Goal: Task Accomplishment & Management: Manage account settings

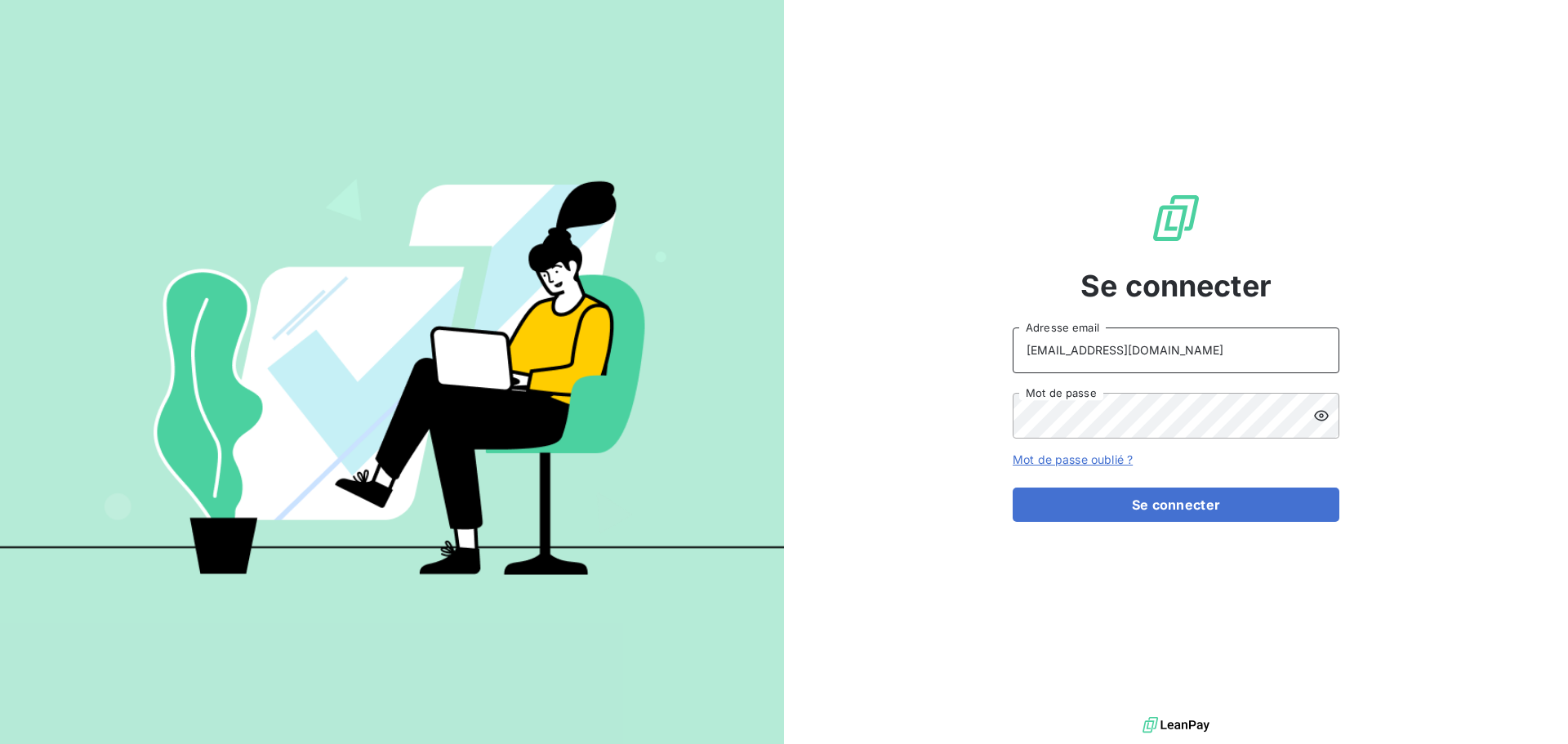
click at [1245, 359] on input "[EMAIL_ADDRESS][DOMAIN_NAME]" at bounding box center [1176, 350] width 327 height 45
type input "[EMAIL_ADDRESS][DOMAIN_NAME]"
click at [1202, 515] on button "Se connecter" at bounding box center [1176, 504] width 327 height 34
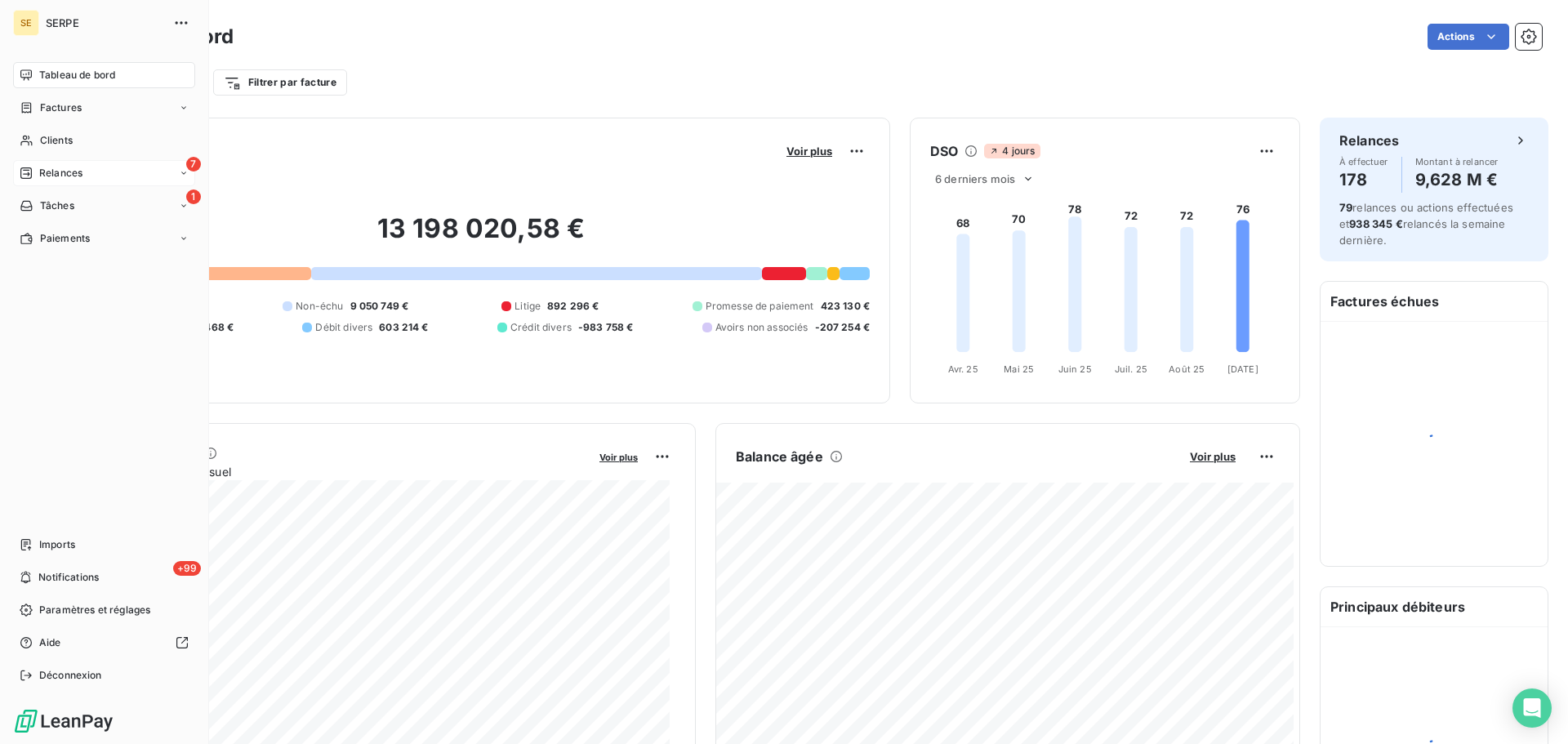
click at [34, 171] on div "Relances" at bounding box center [51, 173] width 63 height 15
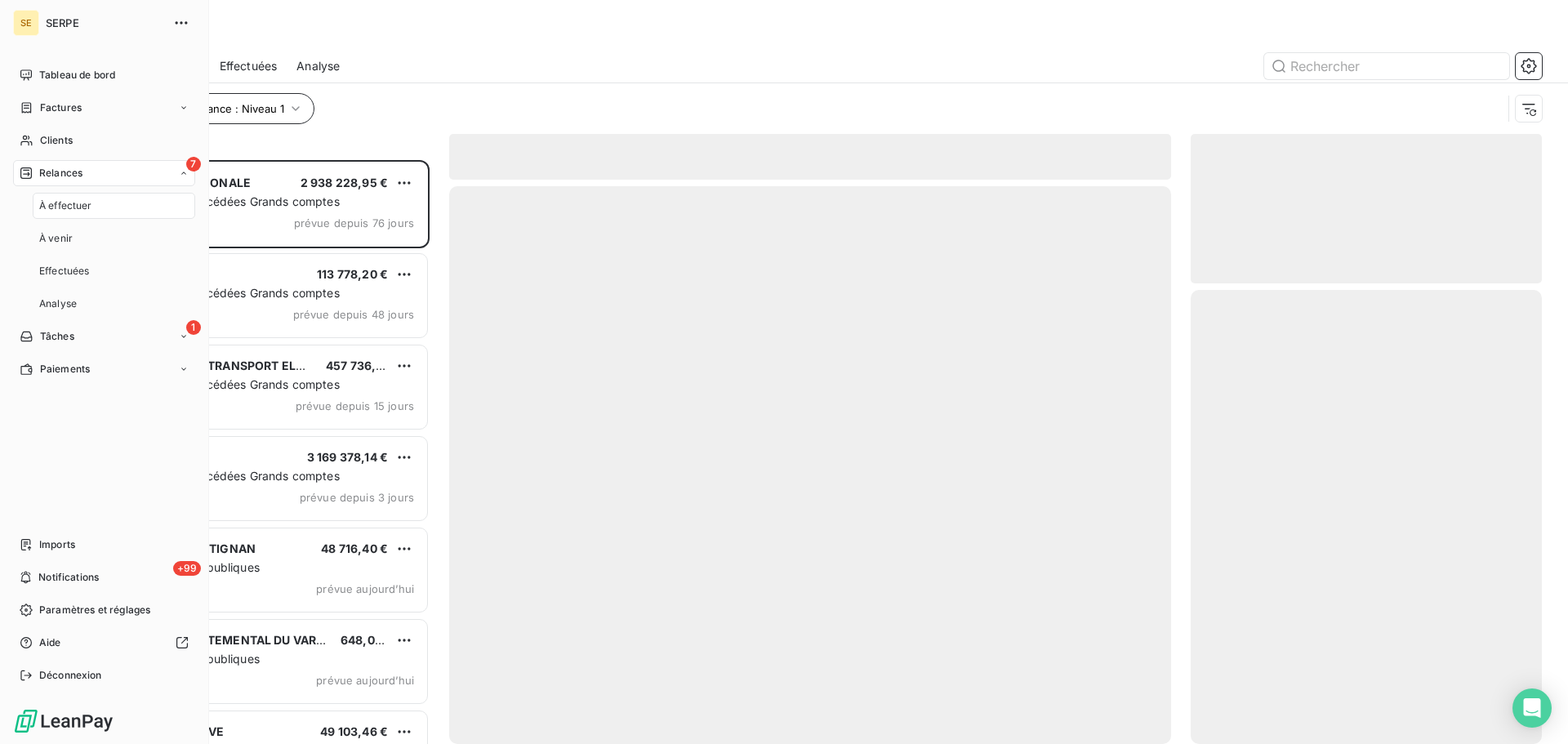
scroll to position [572, 339]
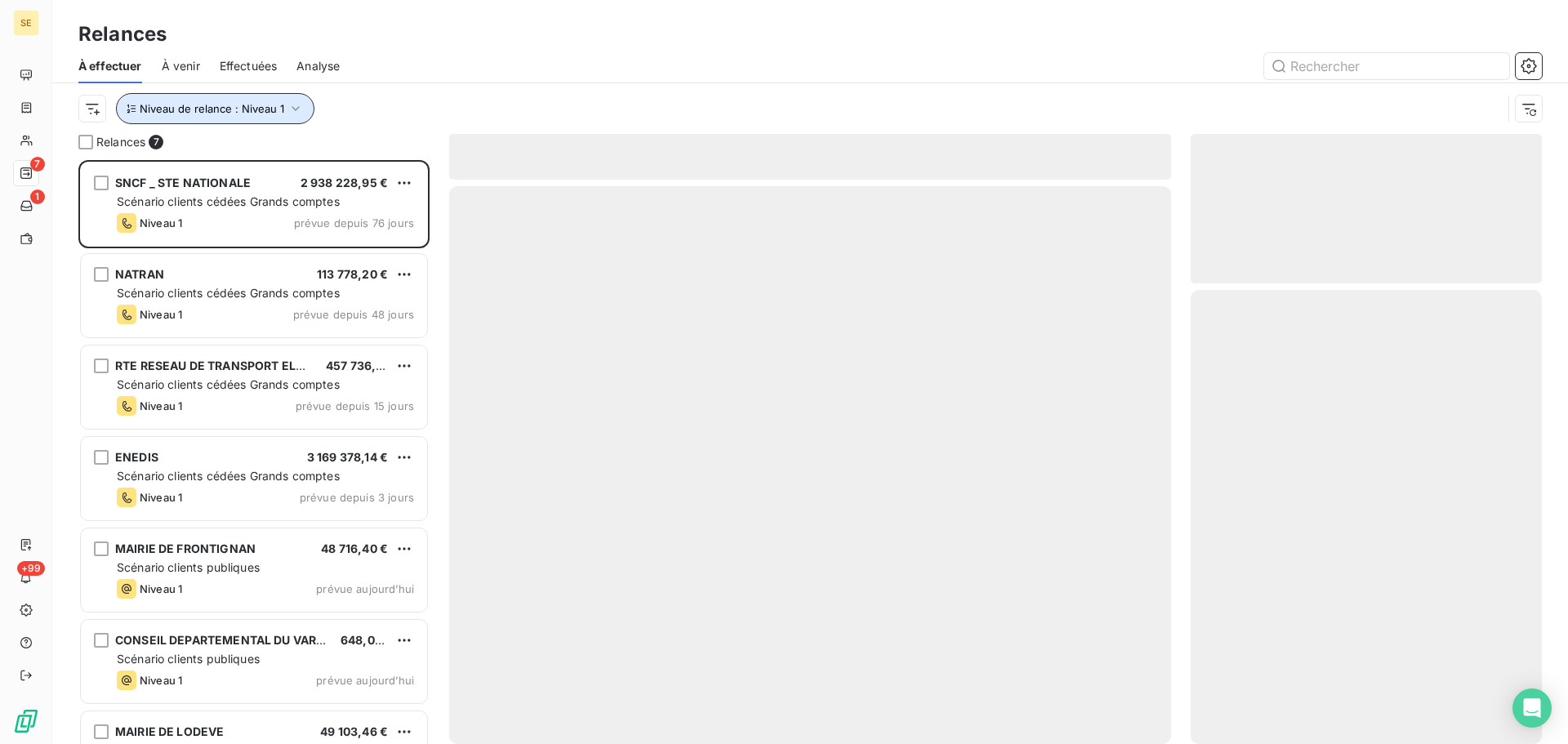
click at [239, 117] on button "Niveau de relance : Niveau 1" at bounding box center [215, 109] width 199 height 31
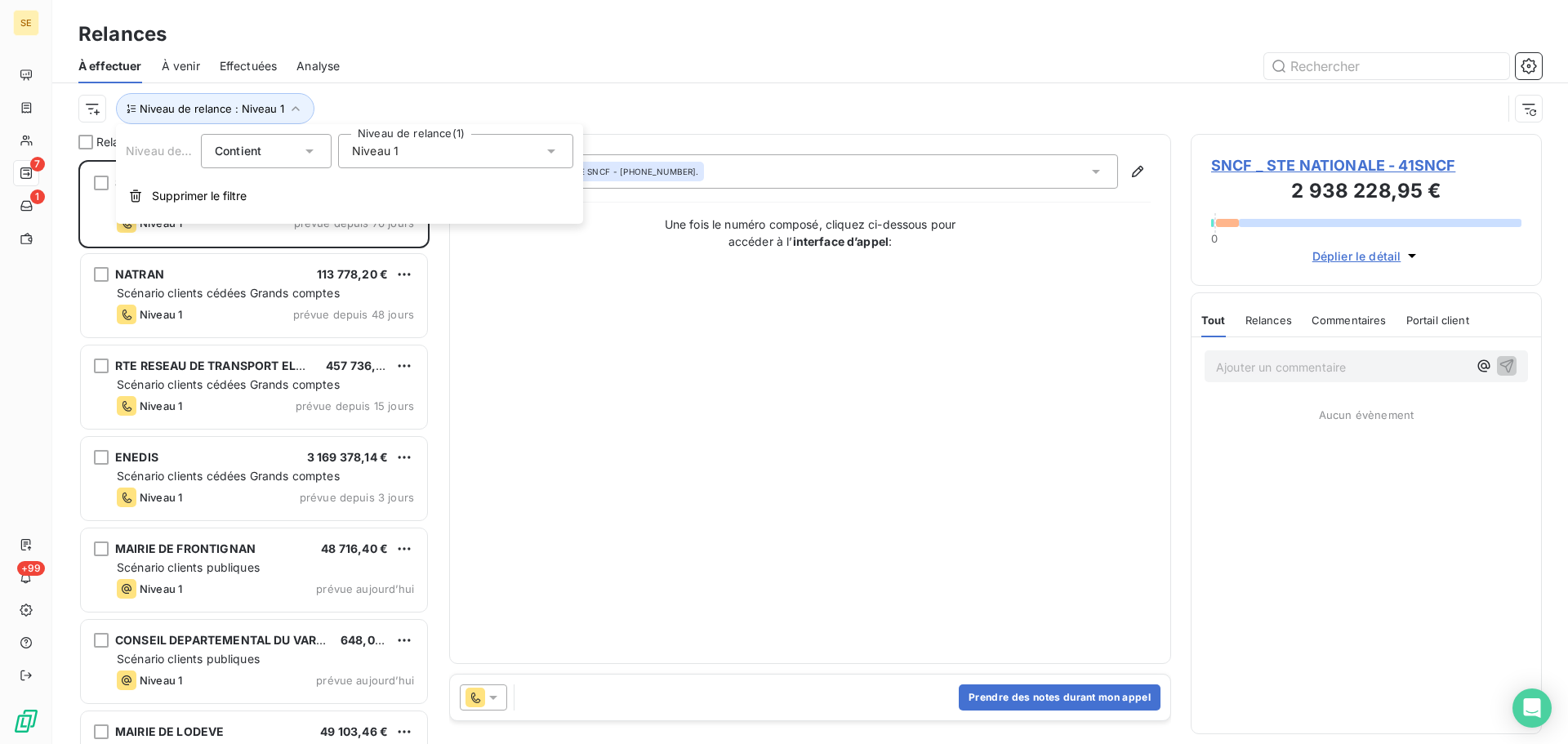
click at [363, 150] on span "Niveau 1" at bounding box center [376, 151] width 46 height 17
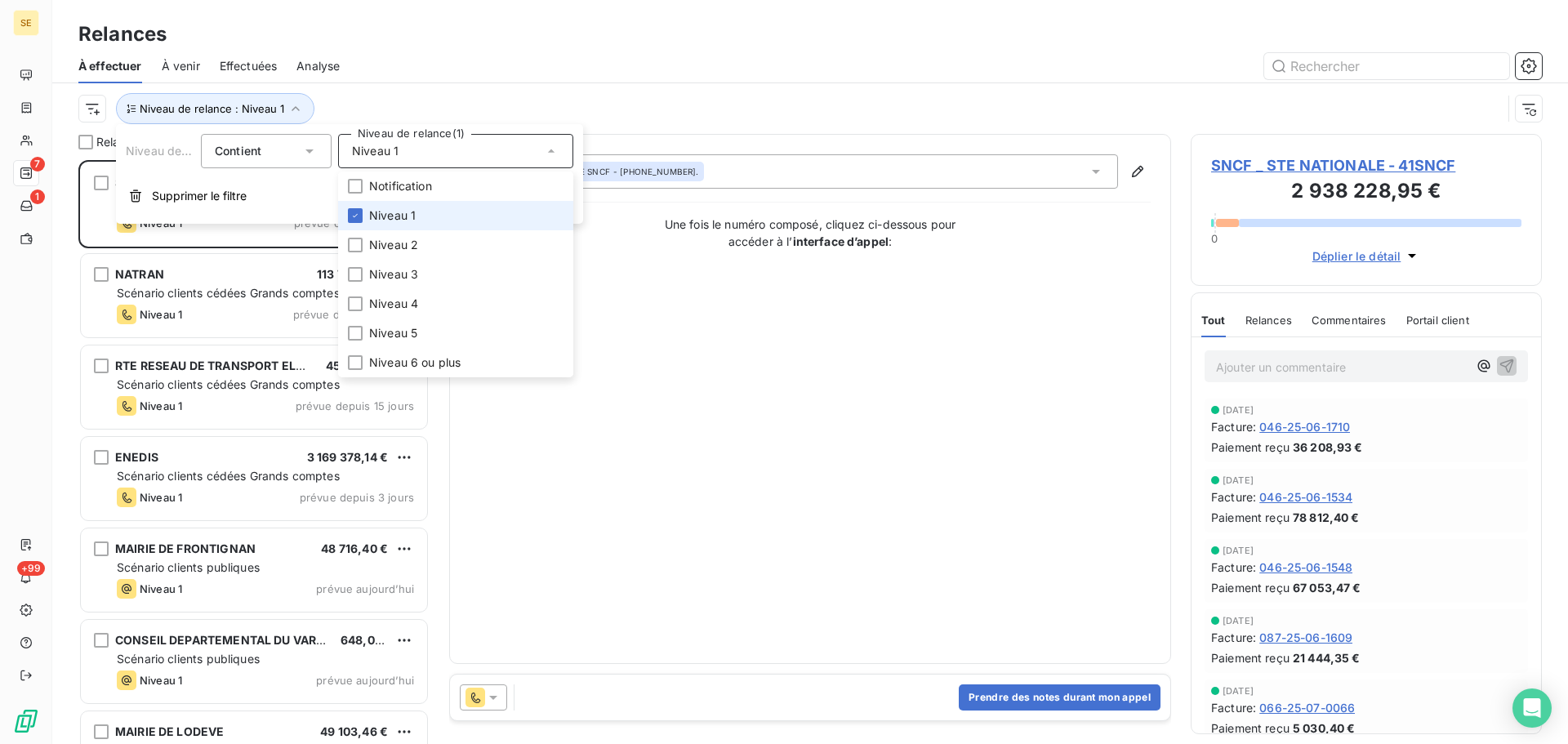
click at [391, 219] on span "Niveau 1" at bounding box center [392, 216] width 46 height 17
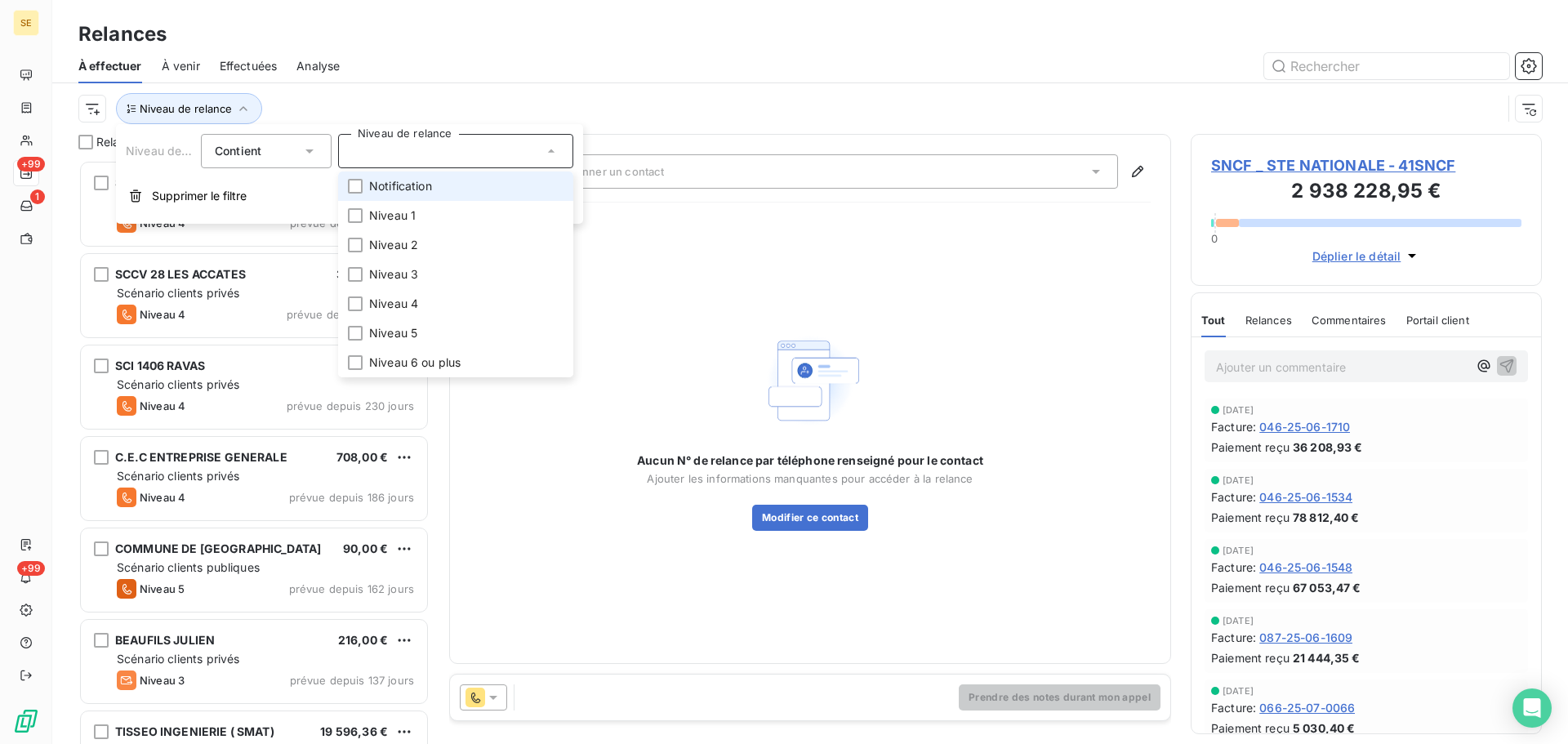
click at [387, 181] on span "Notification" at bounding box center [401, 186] width 63 height 17
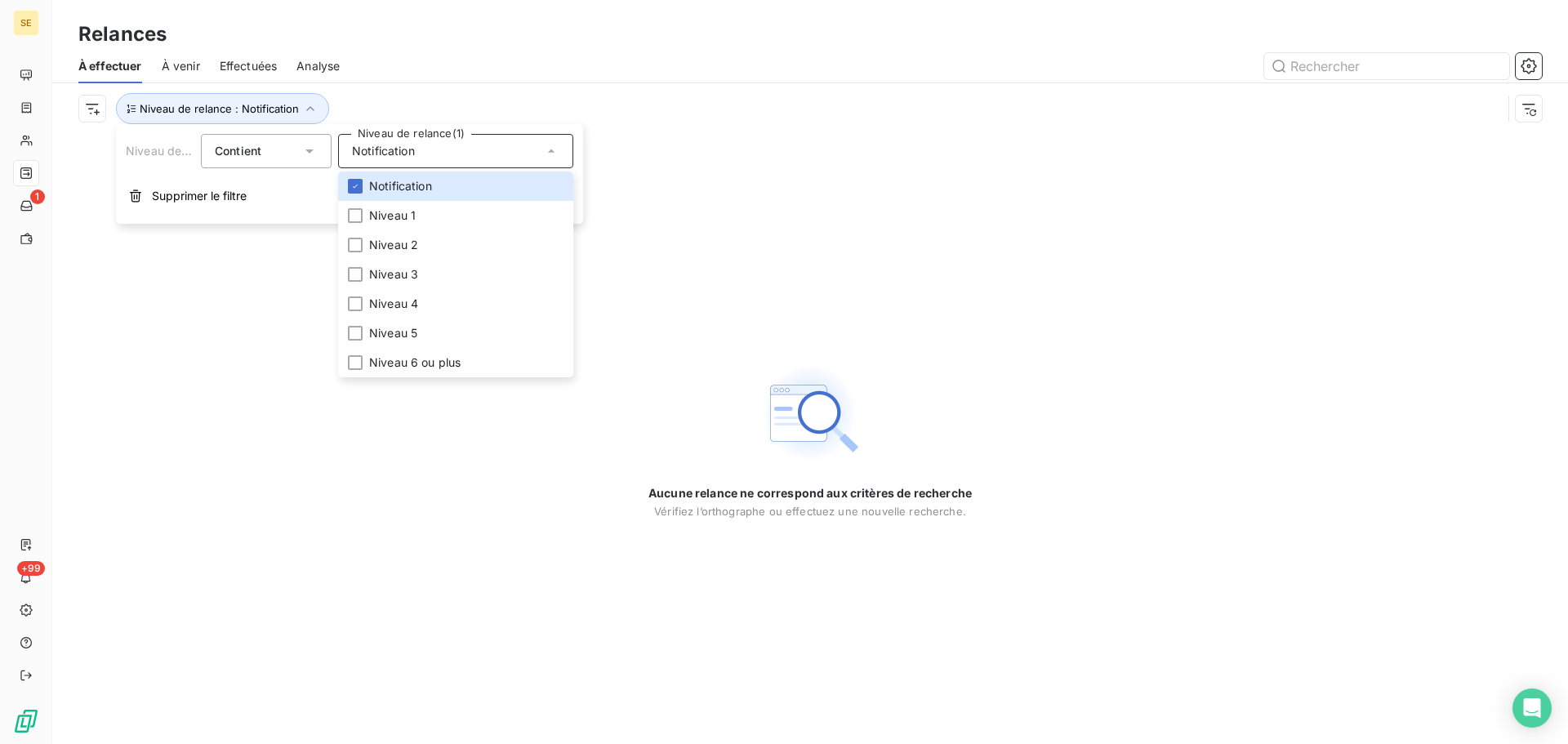
click at [502, 73] on div at bounding box center [950, 66] width 1182 height 26
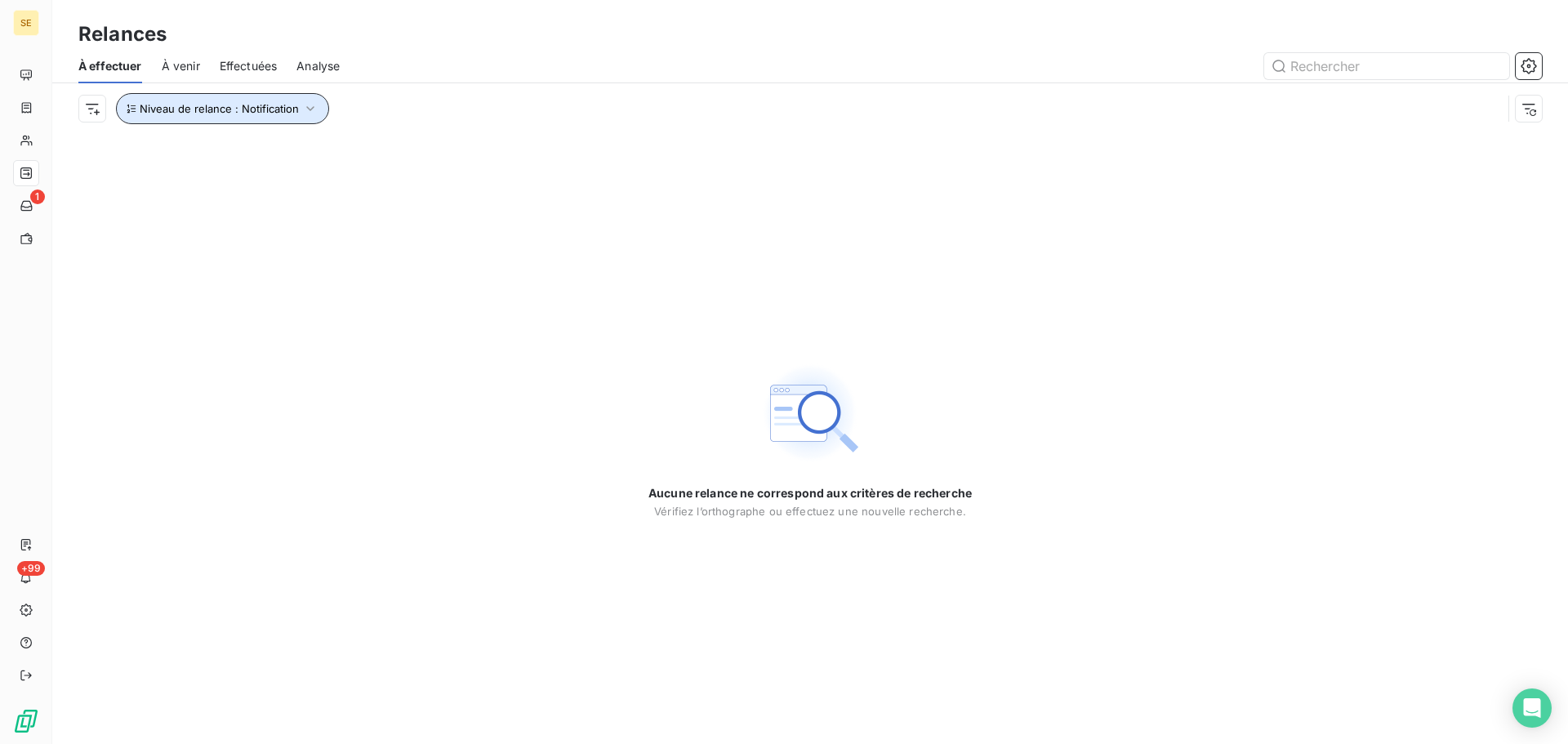
click at [285, 110] on span "Niveau de relance : Notification" at bounding box center [219, 108] width 159 height 13
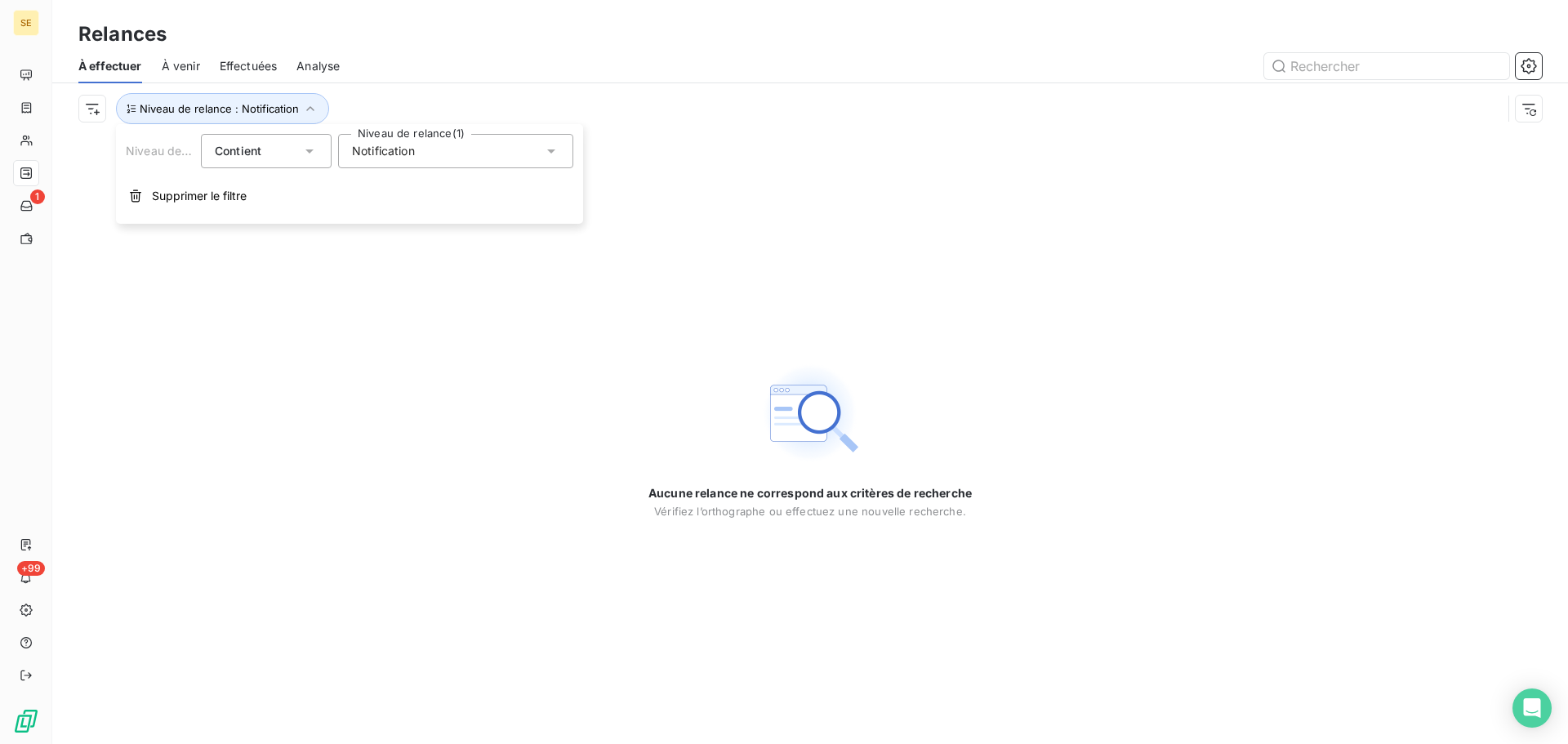
click at [414, 164] on div "Notification" at bounding box center [455, 151] width 235 height 34
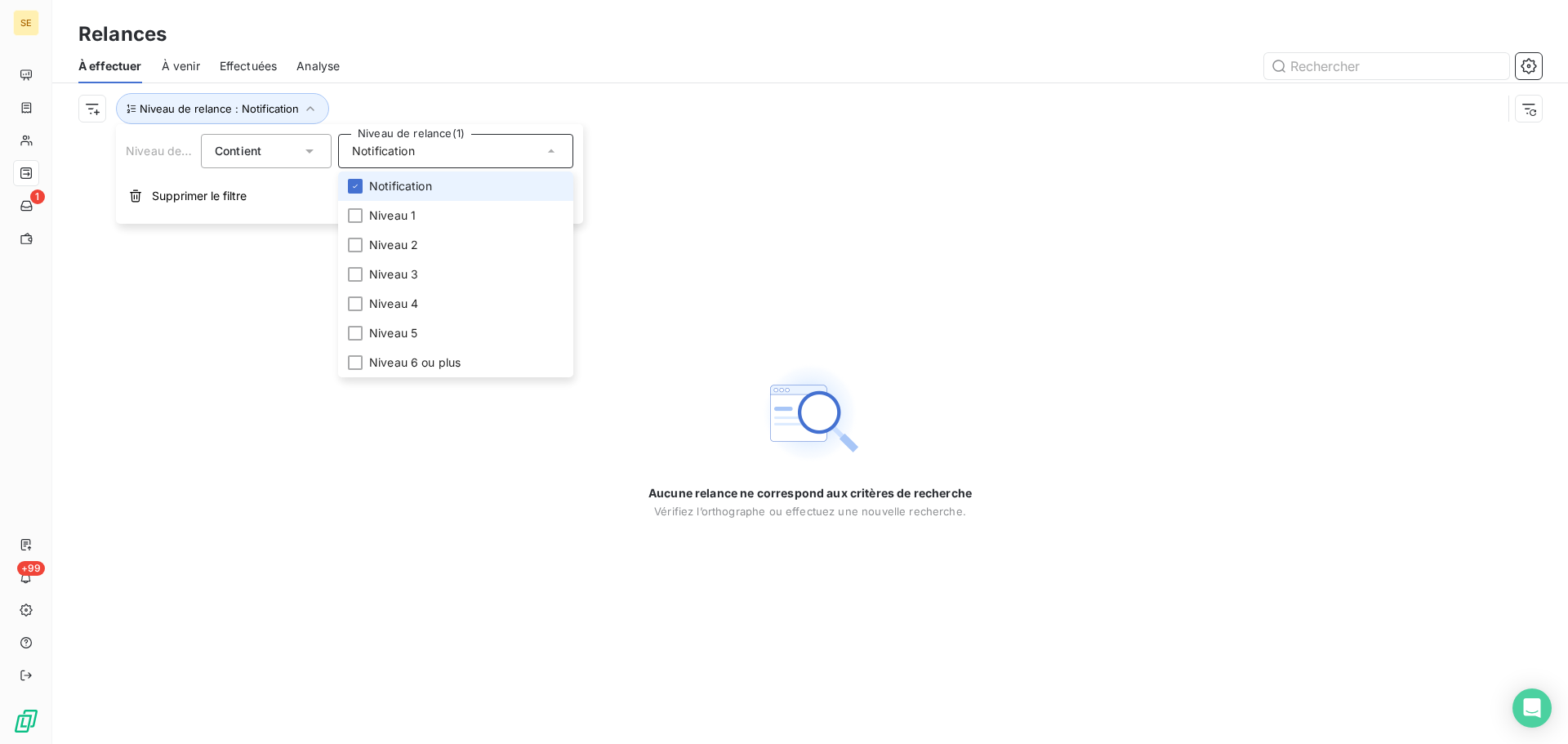
click at [408, 191] on span "Notification" at bounding box center [401, 186] width 63 height 17
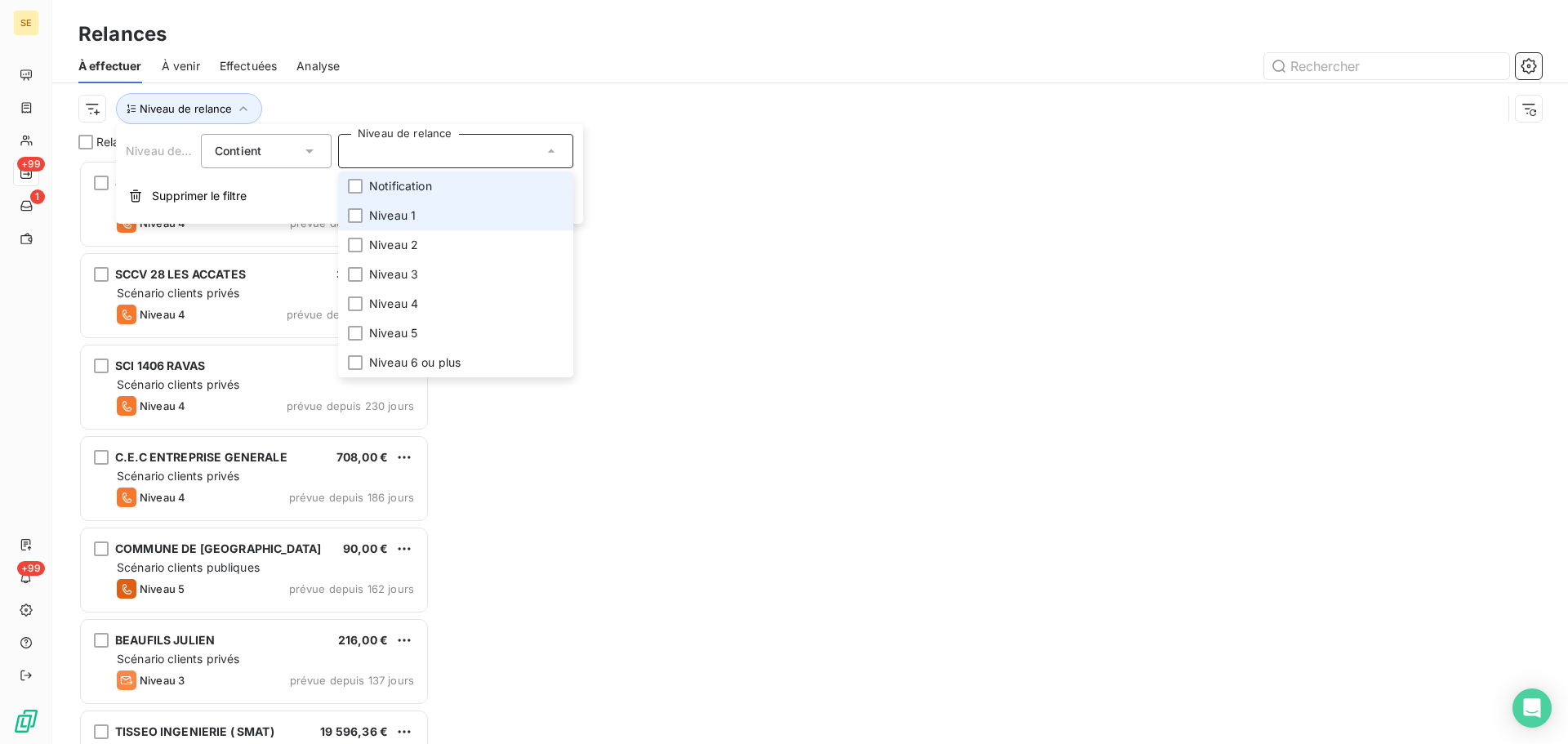
scroll to position [572, 339]
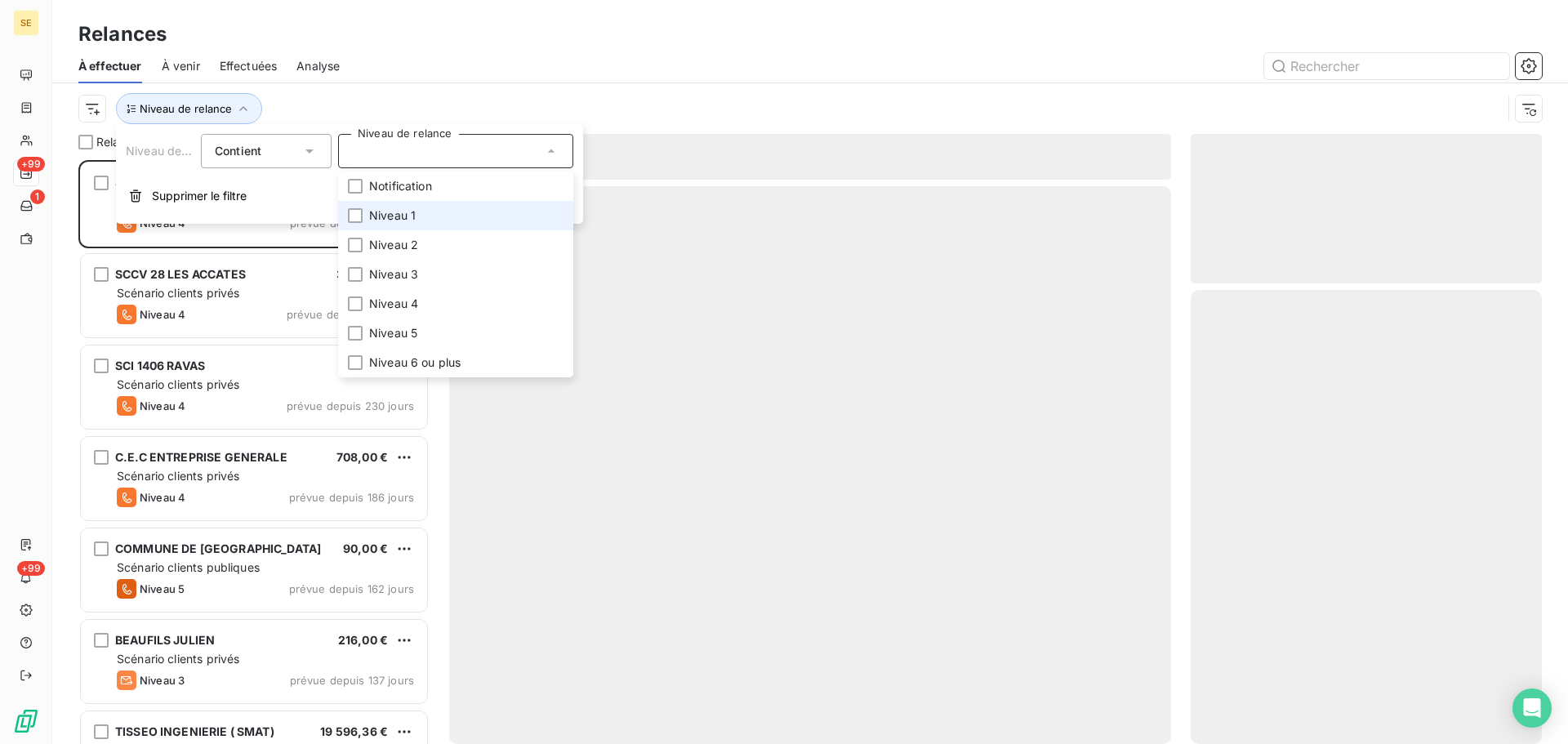
click at [410, 205] on li "Niveau 1" at bounding box center [455, 216] width 235 height 30
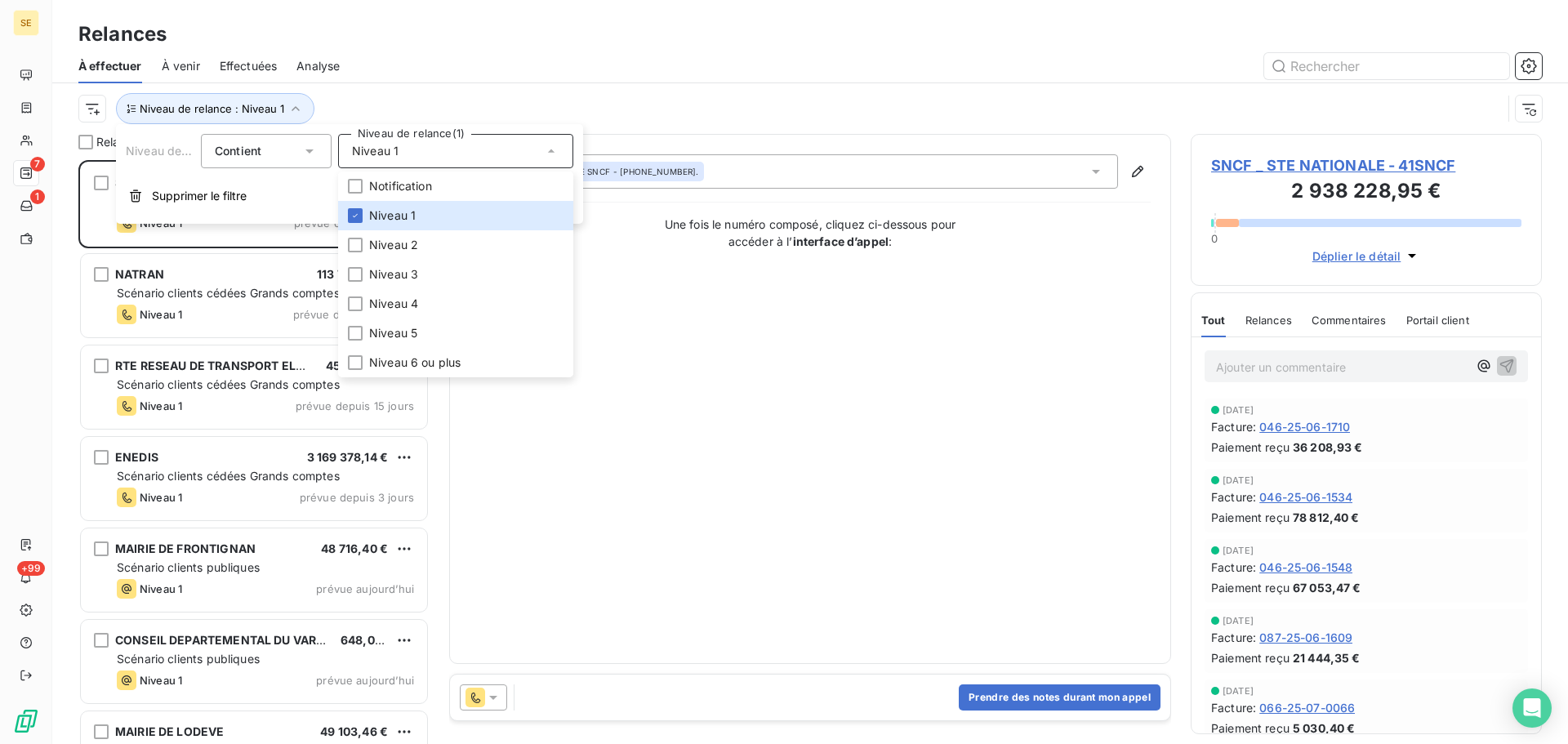
click at [516, 75] on div at bounding box center [950, 66] width 1182 height 26
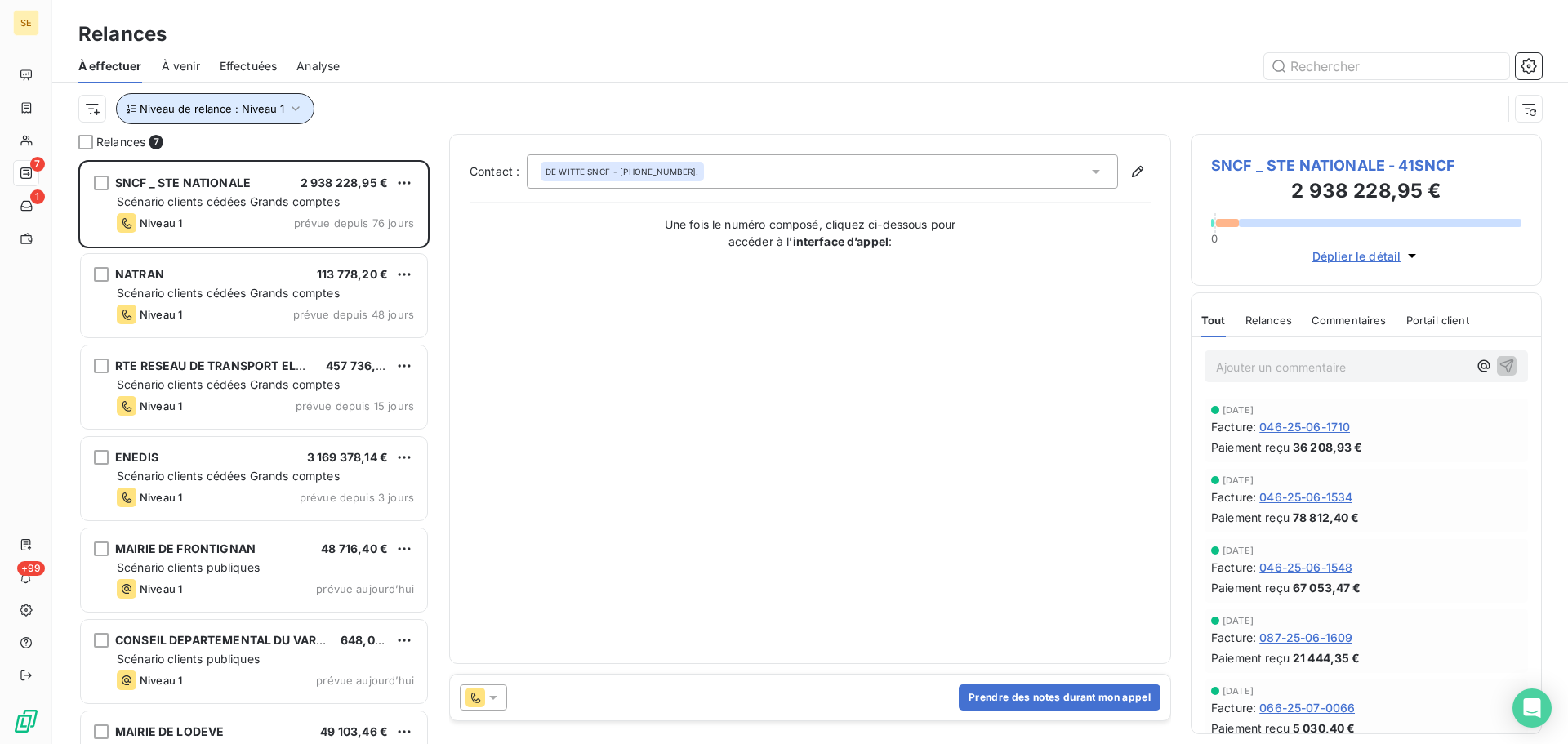
click at [290, 105] on icon "button" at bounding box center [296, 109] width 17 height 17
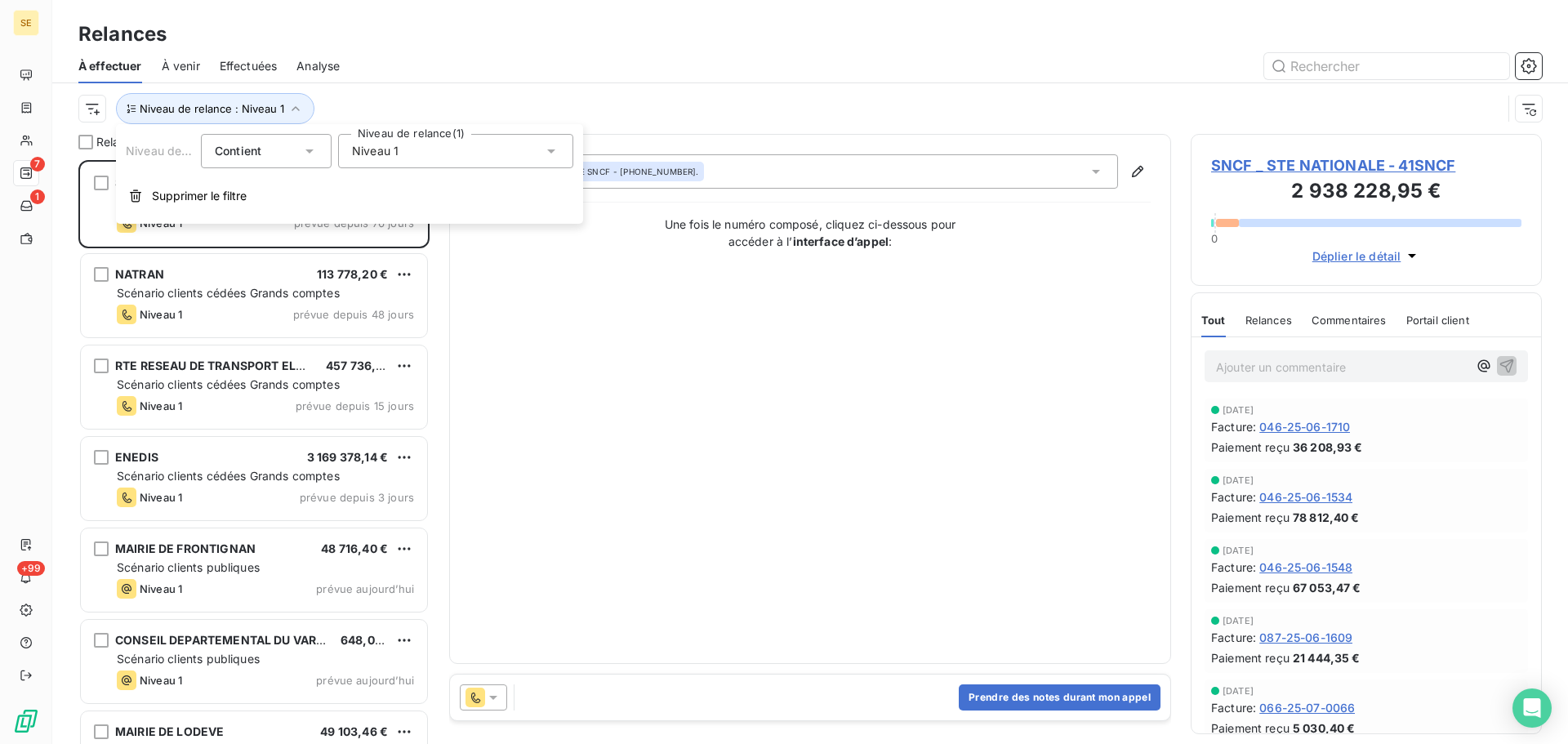
click at [421, 144] on div "Niveau 1" at bounding box center [455, 151] width 235 height 34
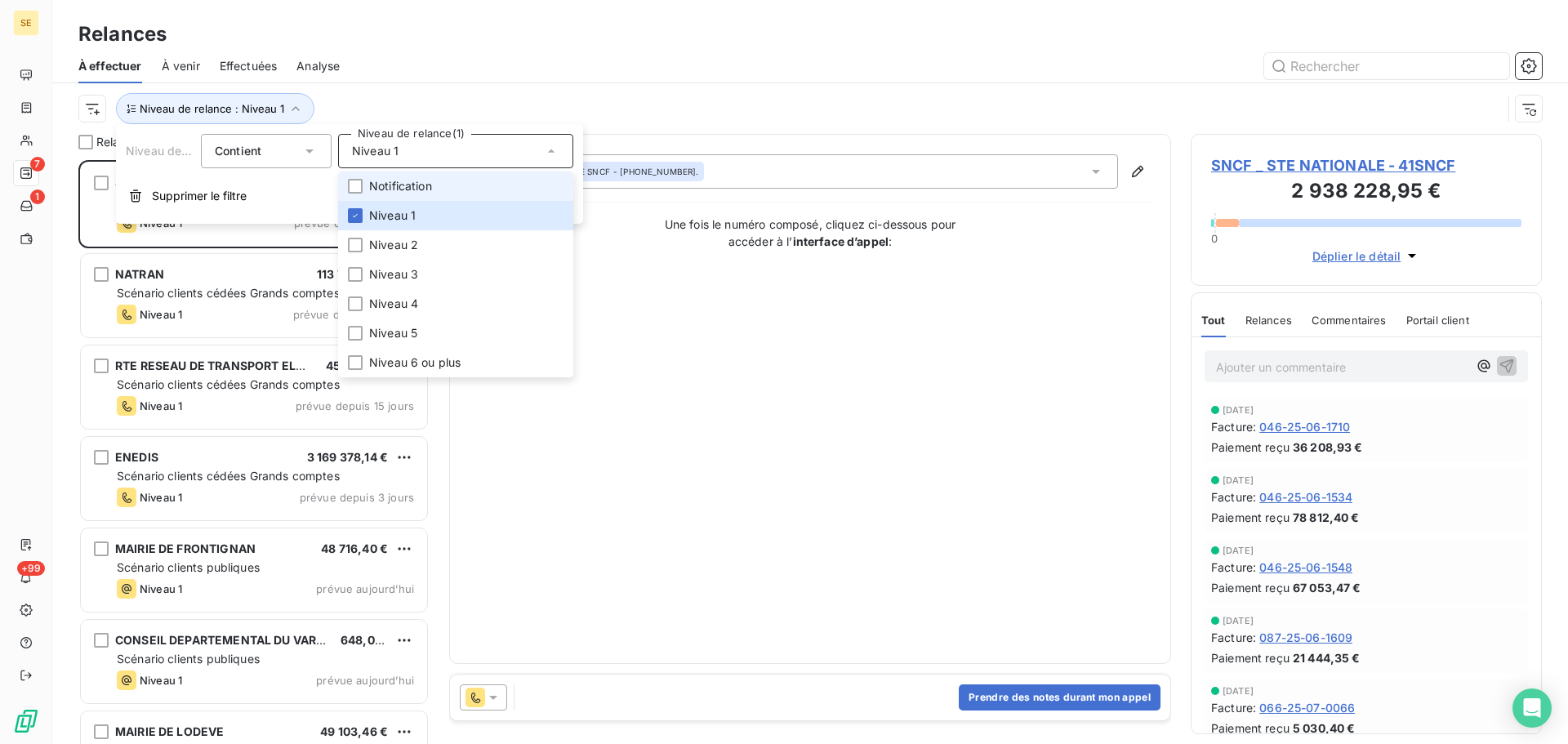
click at [405, 188] on span "Notification" at bounding box center [401, 186] width 63 height 17
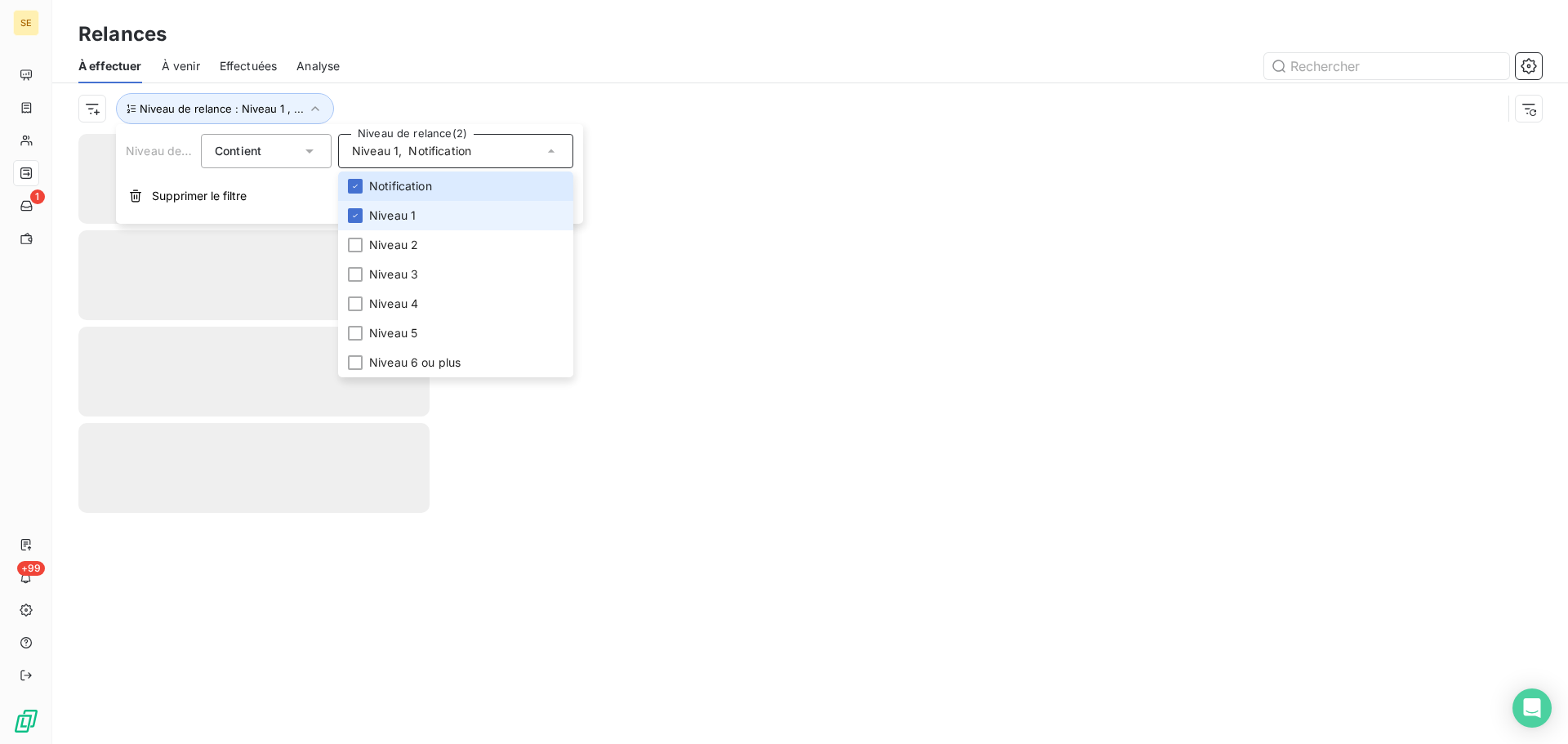
click at [410, 207] on span "Niveau 1" at bounding box center [392, 216] width 46 height 17
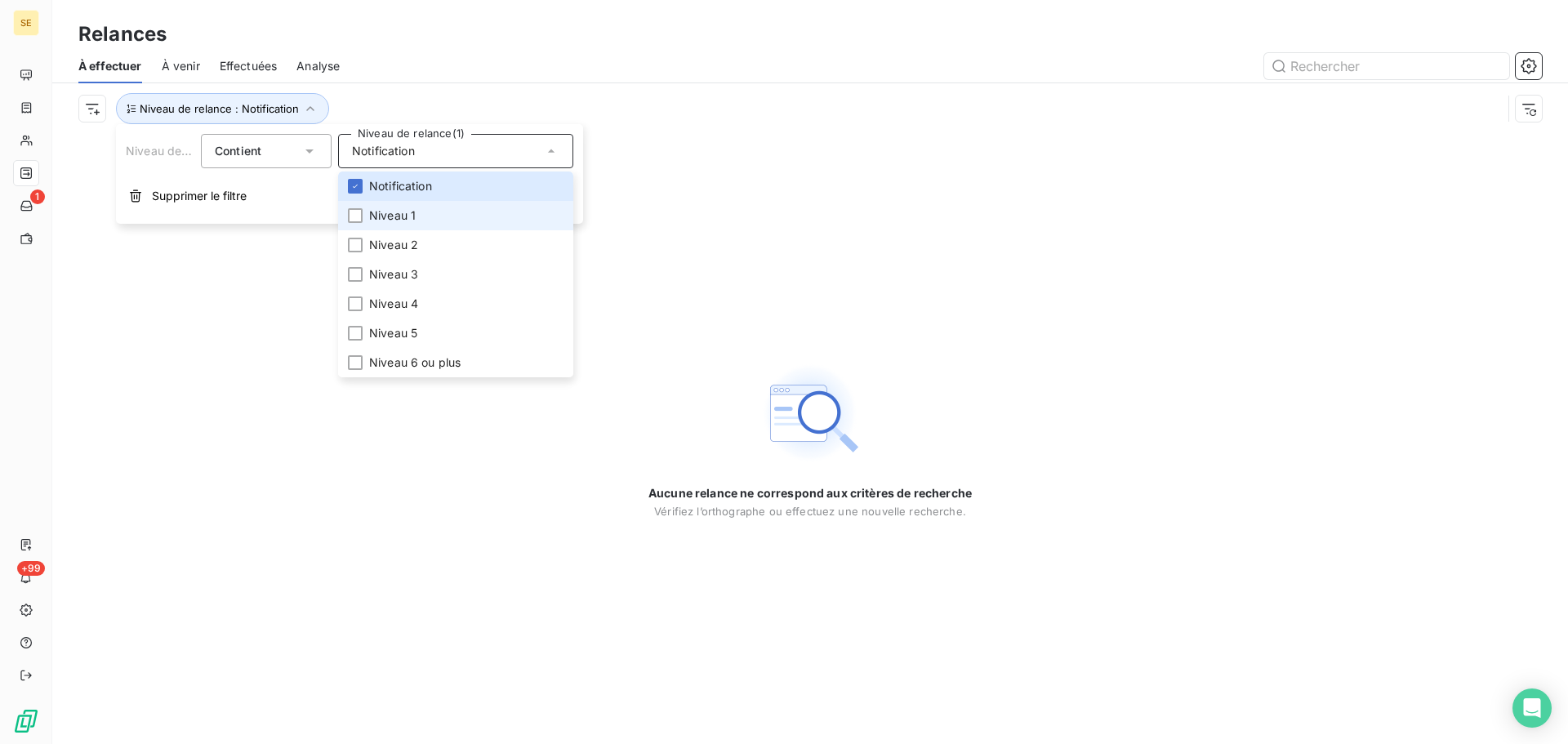
click at [396, 205] on li "Niveau 1" at bounding box center [455, 216] width 235 height 30
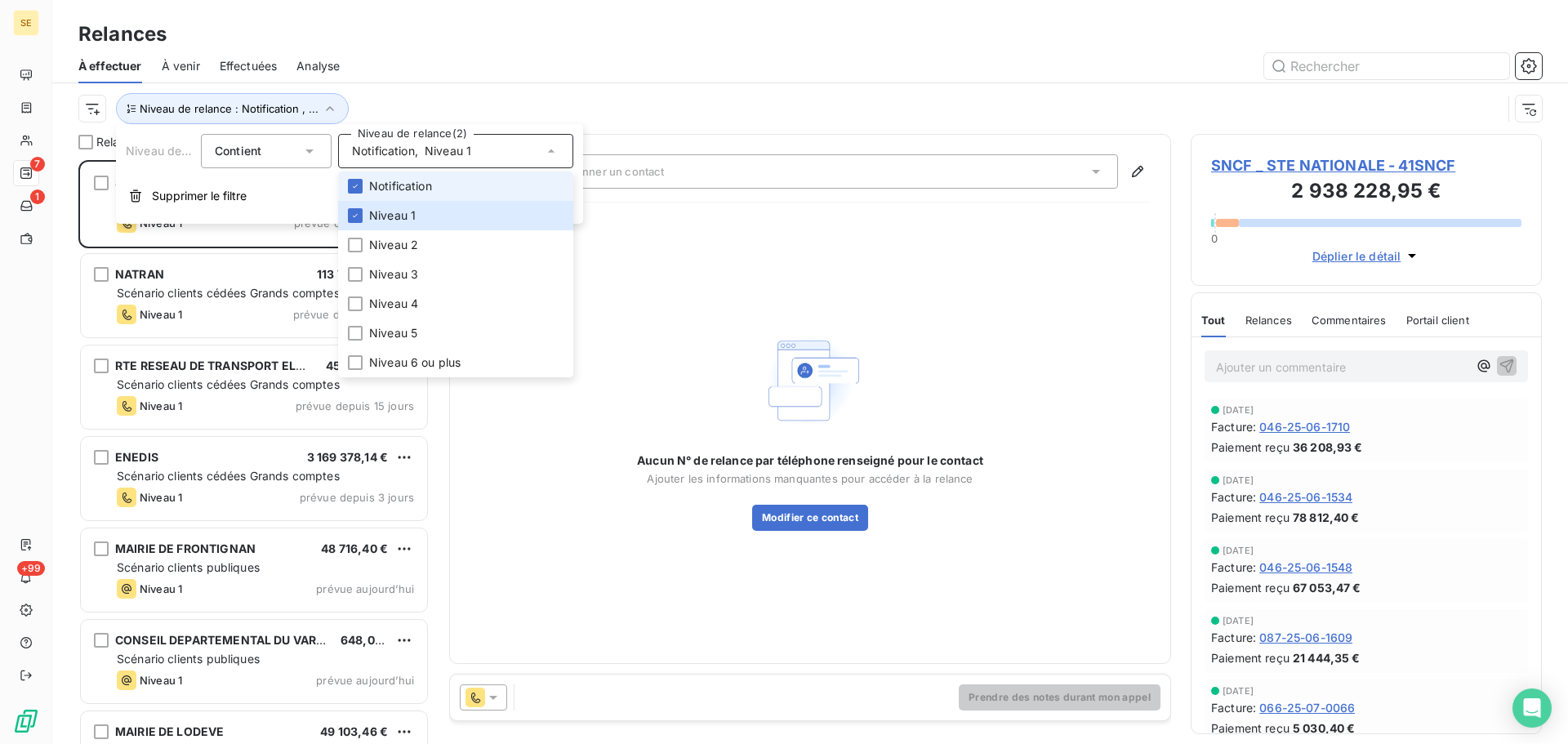
click at [398, 182] on span "Notification" at bounding box center [401, 186] width 63 height 17
click at [488, 108] on div "Niveau de relance : Niveau 1" at bounding box center [790, 109] width 1424 height 31
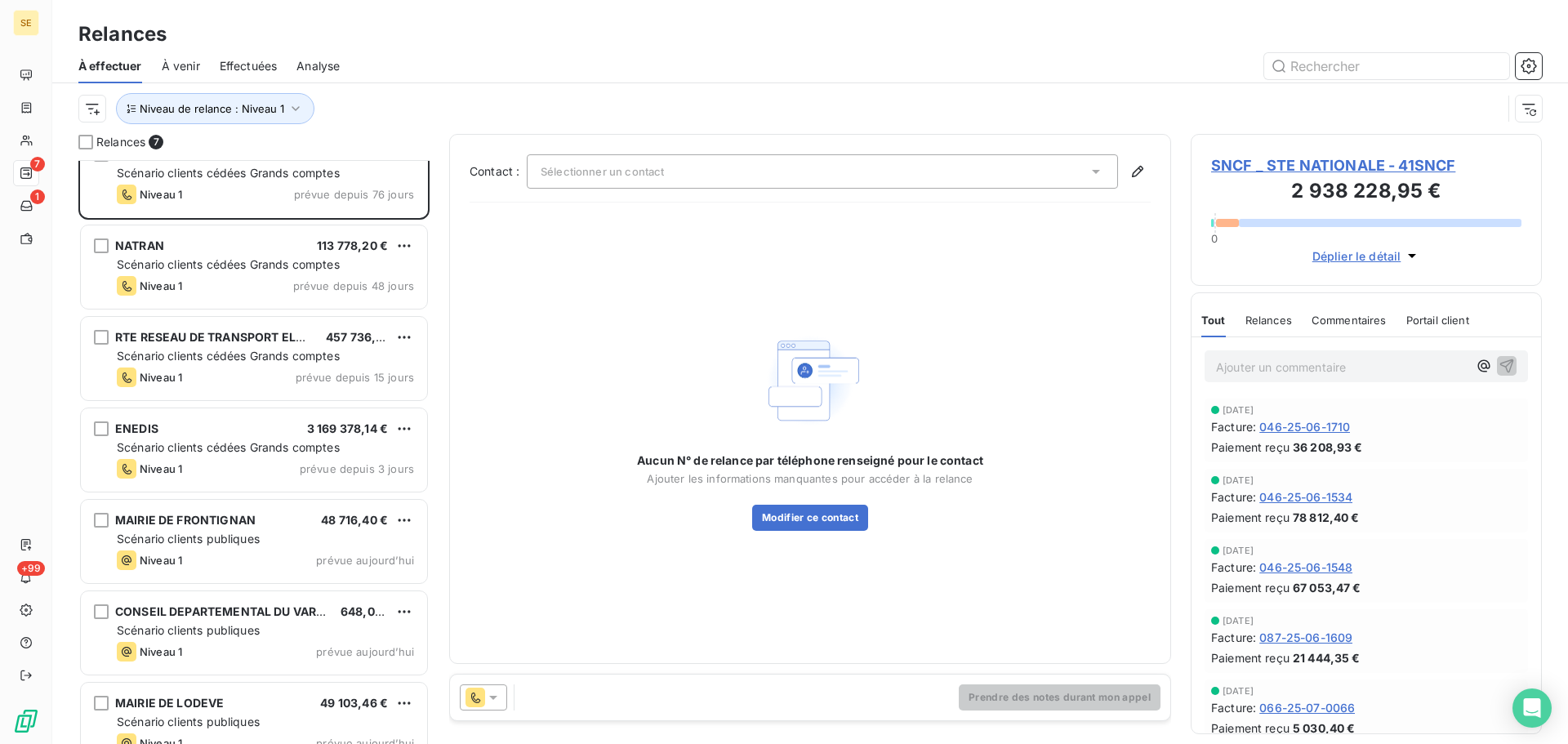
scroll to position [57, 0]
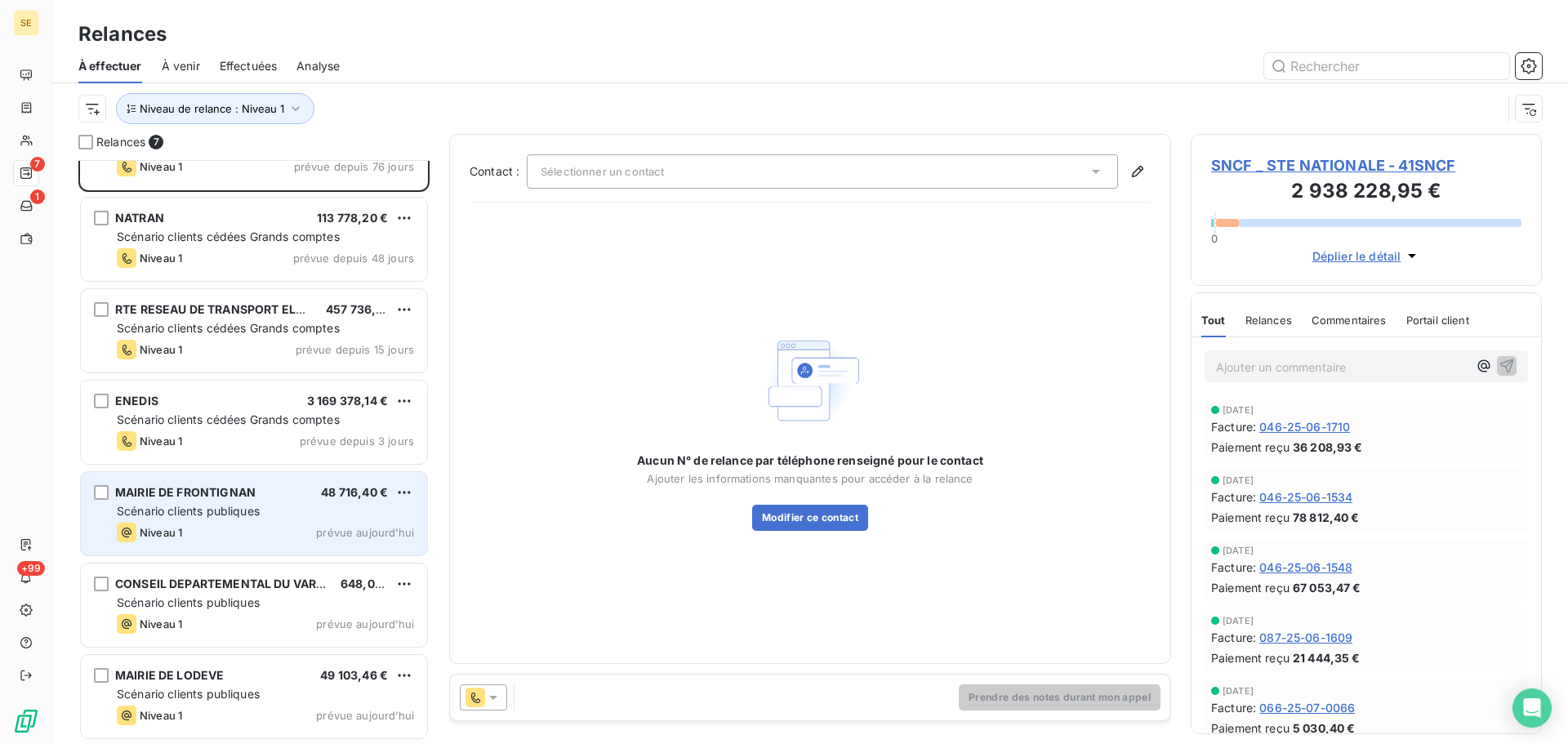
click at [342, 529] on span "prévue aujourd’hui" at bounding box center [365, 533] width 98 height 13
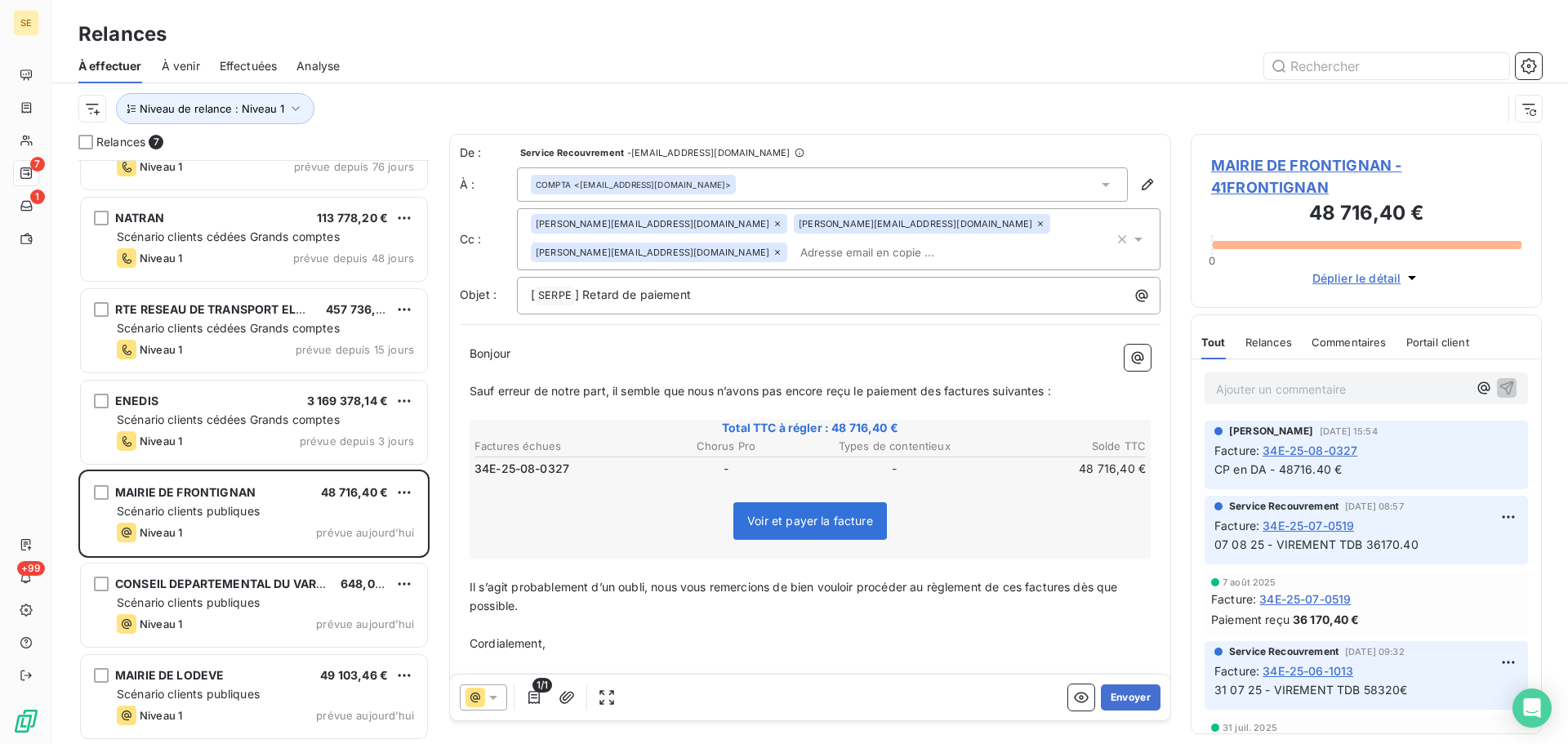
scroll to position [572, 339]
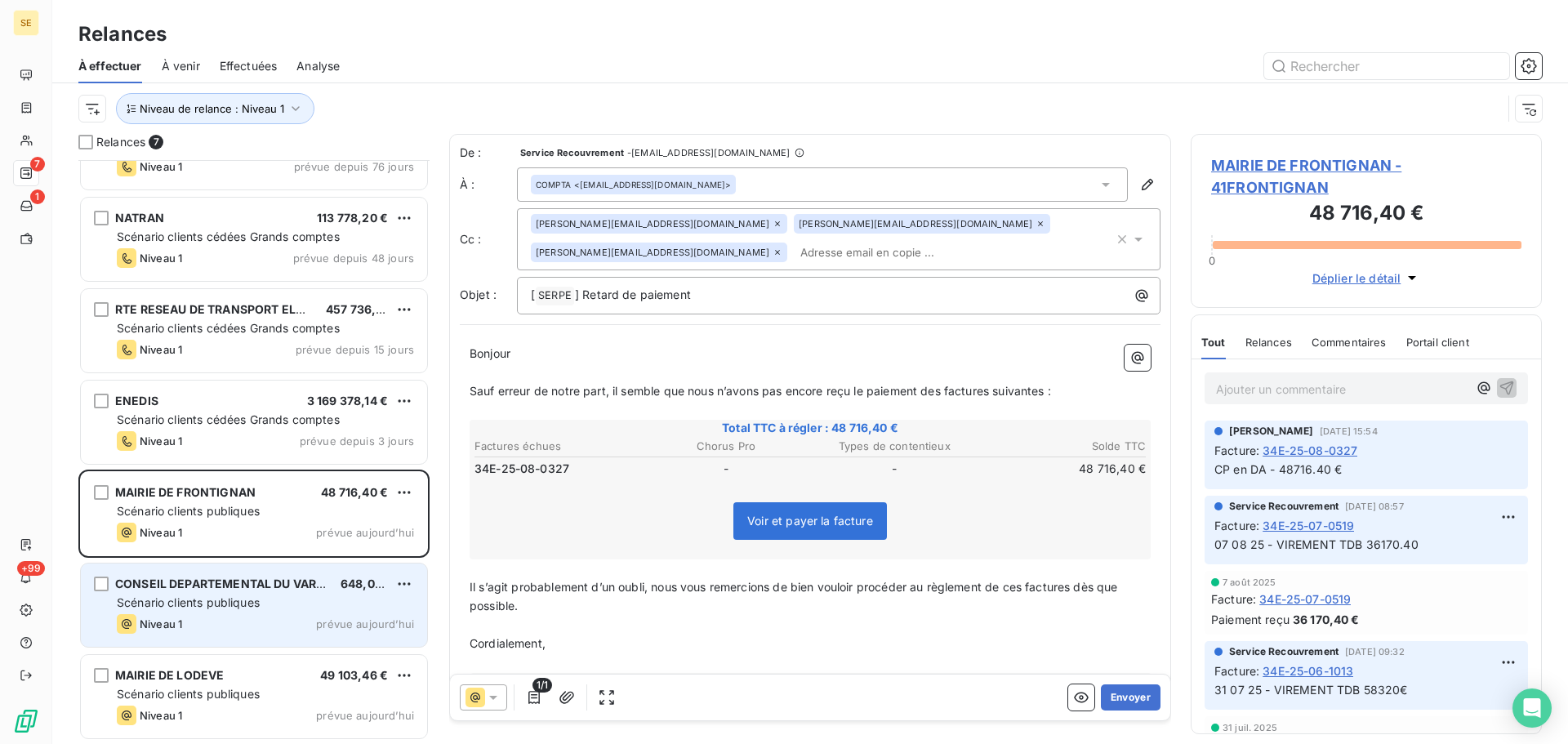
click at [266, 580] on span "CONSEIL DEPARTEMENTAL DU VAR CD83" at bounding box center [232, 583] width 235 height 14
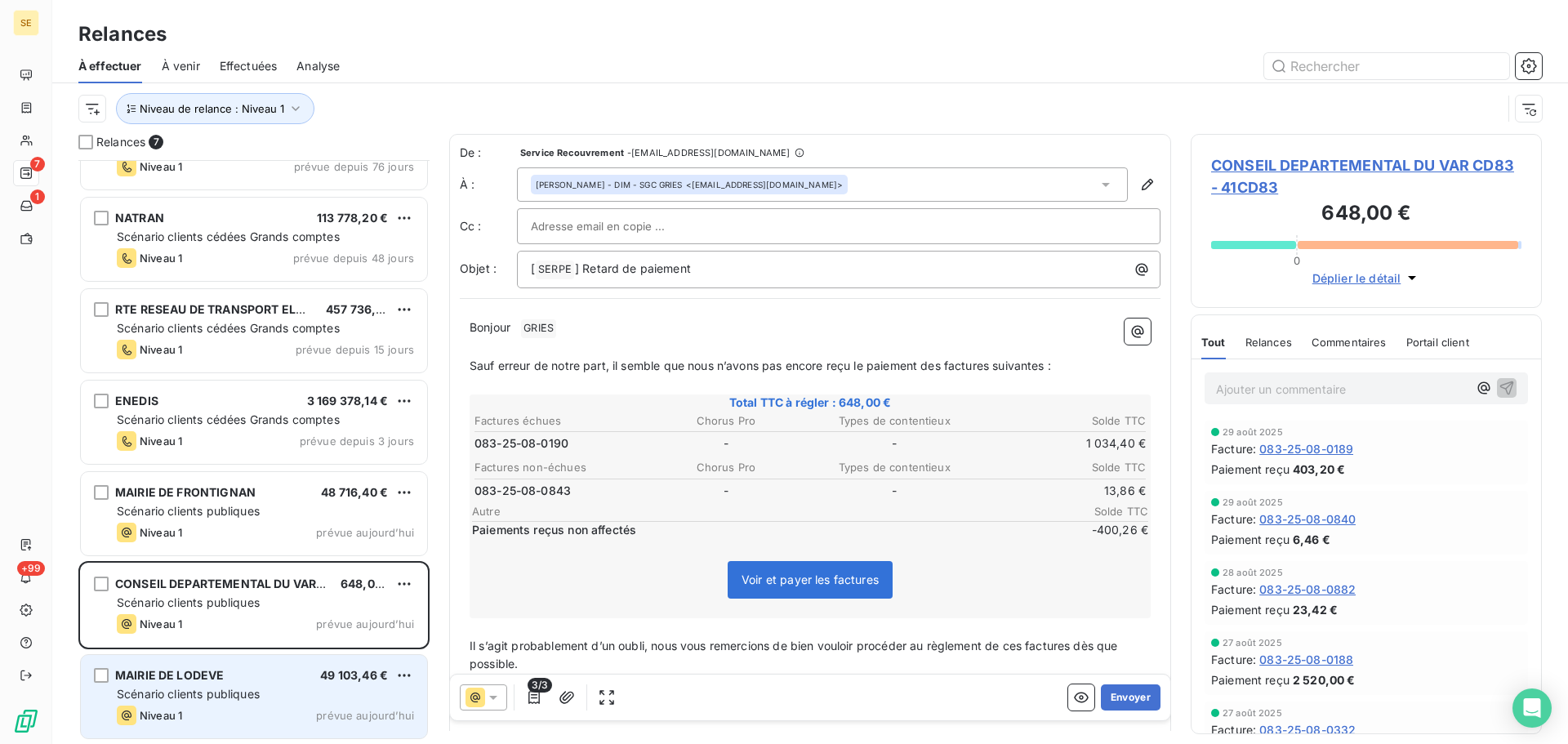
click at [275, 666] on div "MAIRIE DE LODEVE 49 103,46 € Scénario clients publiques Niveau 1 prévue [DATE]" at bounding box center [253, 697] width 346 height 83
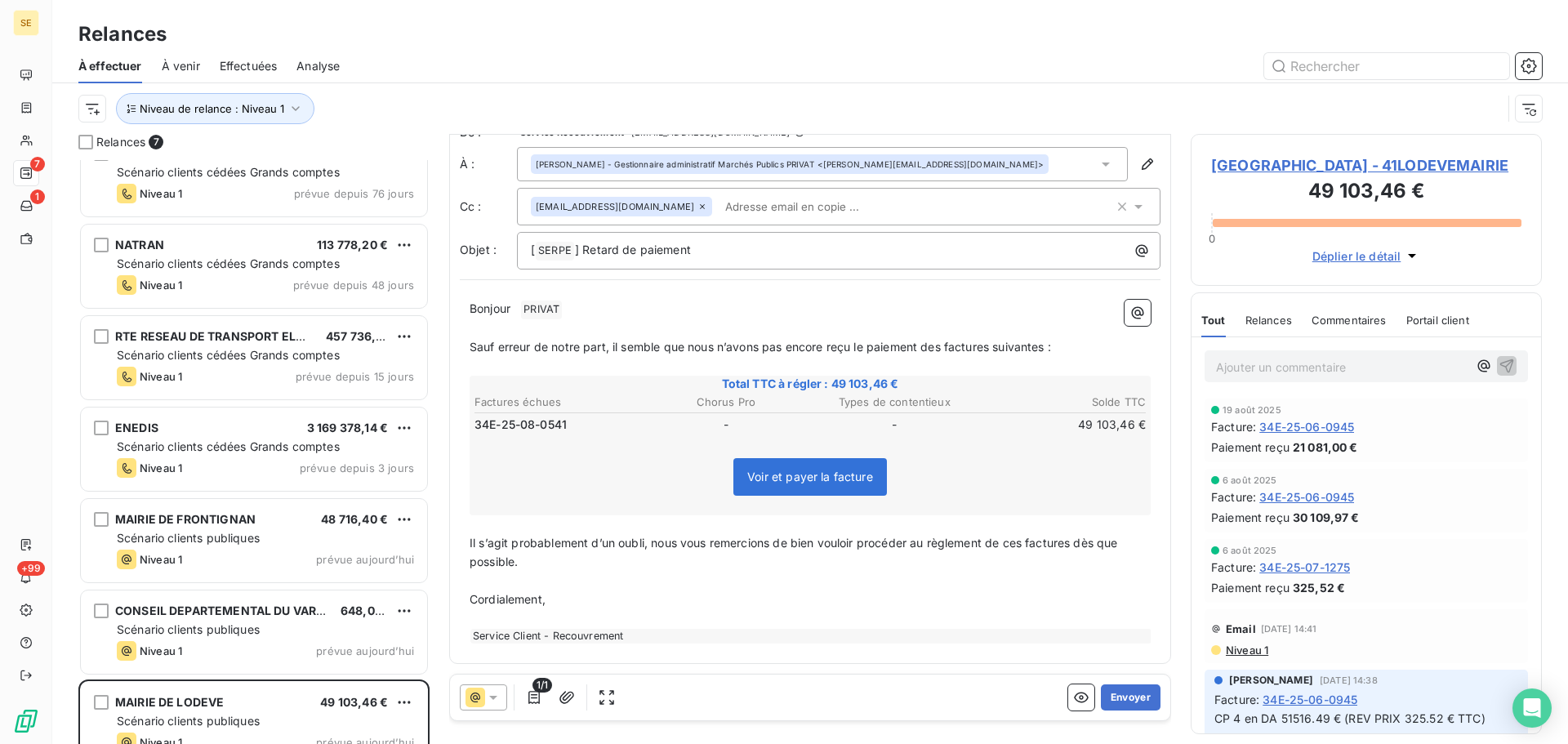
scroll to position [57, 0]
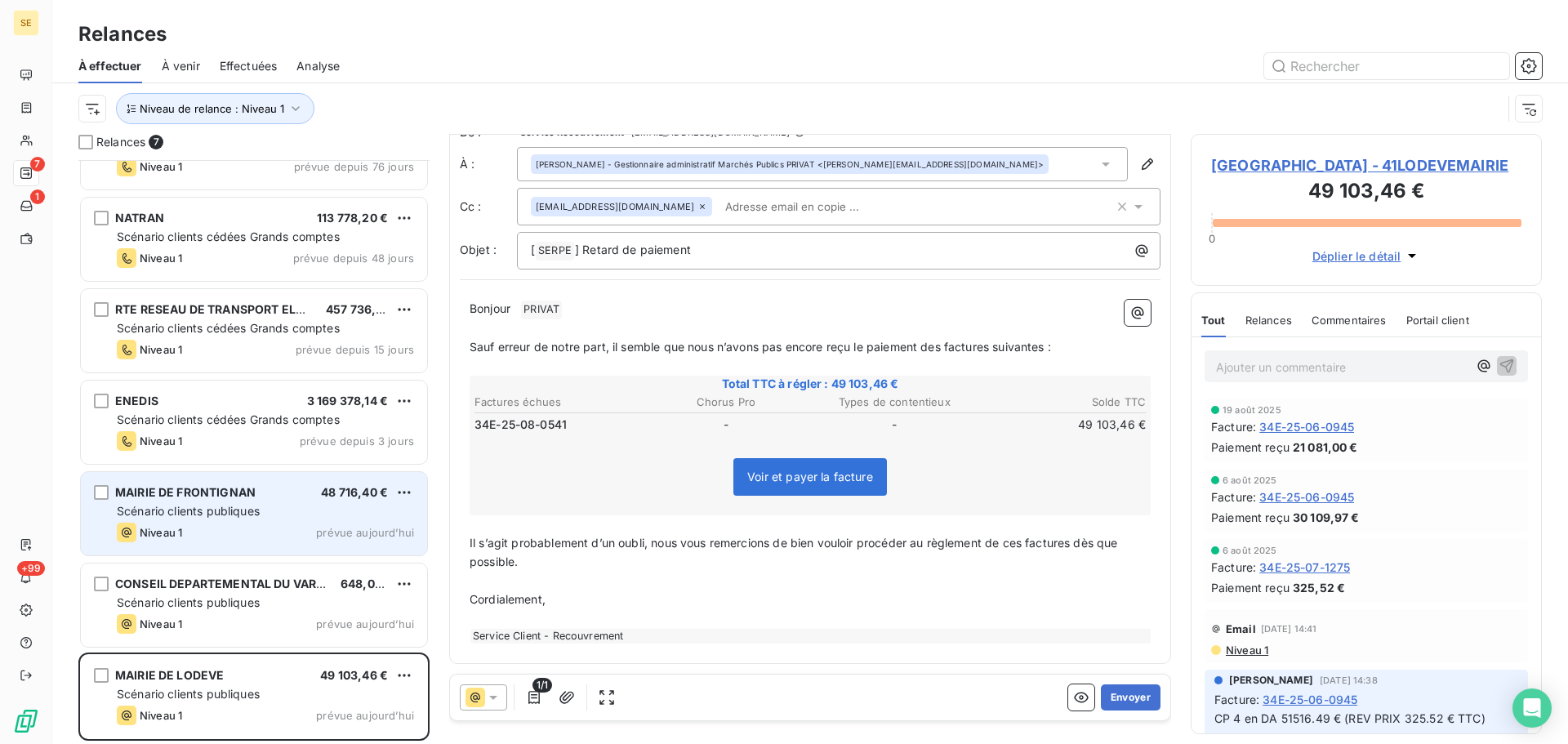
click at [315, 514] on div "Scénario clients publiques" at bounding box center [265, 512] width 297 height 17
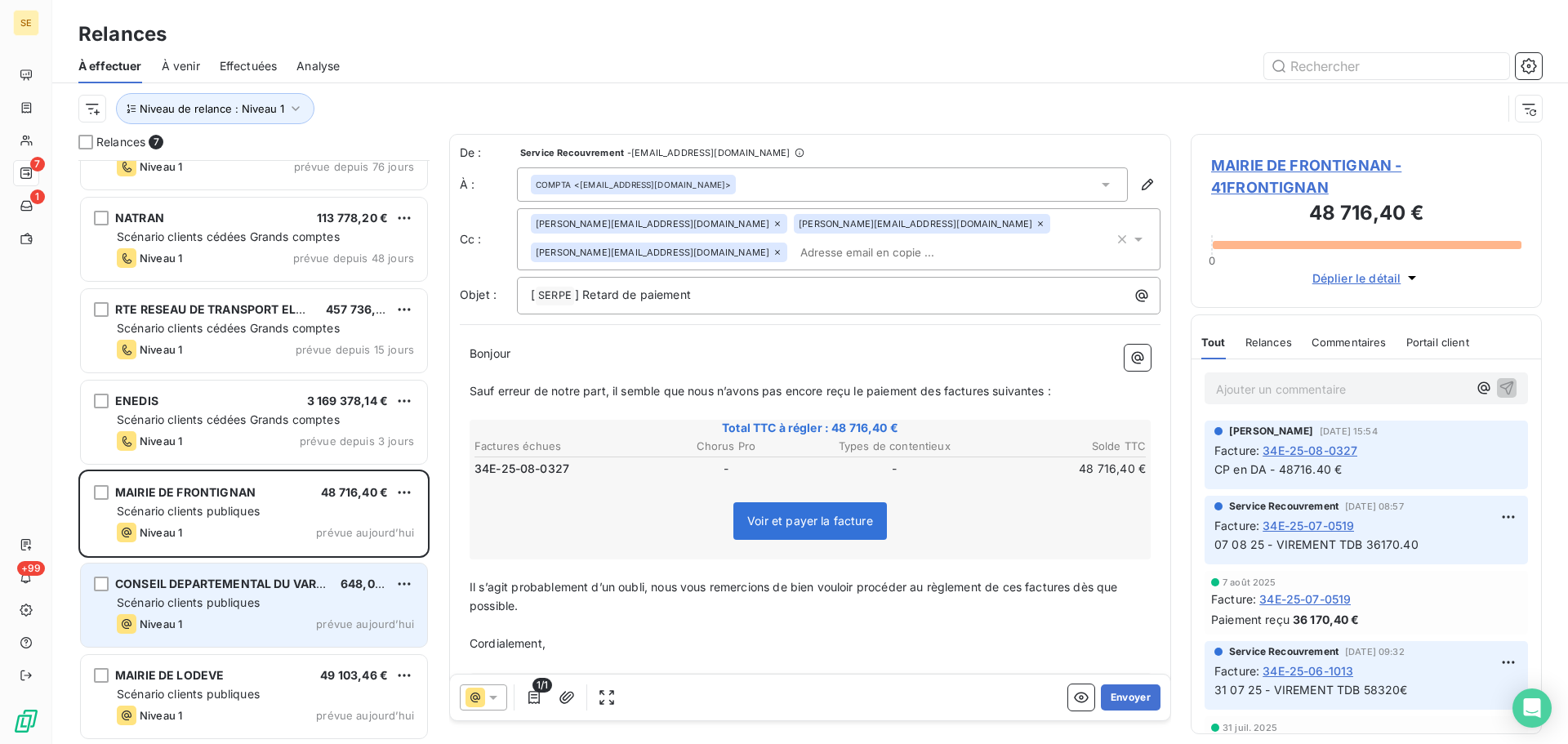
click at [334, 597] on div "Scénario clients publiques" at bounding box center [265, 603] width 297 height 17
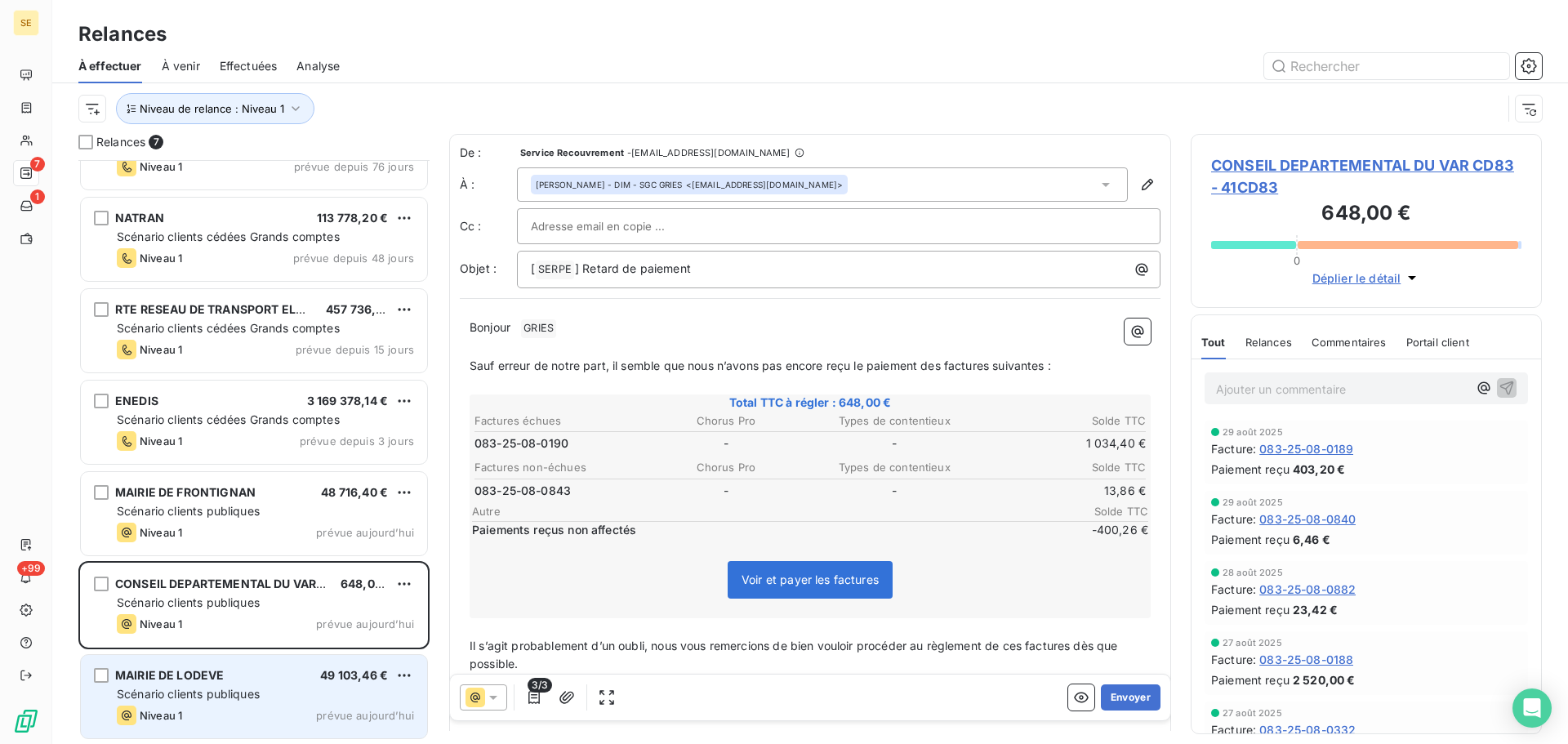
click at [303, 676] on div "MAIRIE DE LODEVE 49 103,46 €" at bounding box center [265, 676] width 297 height 15
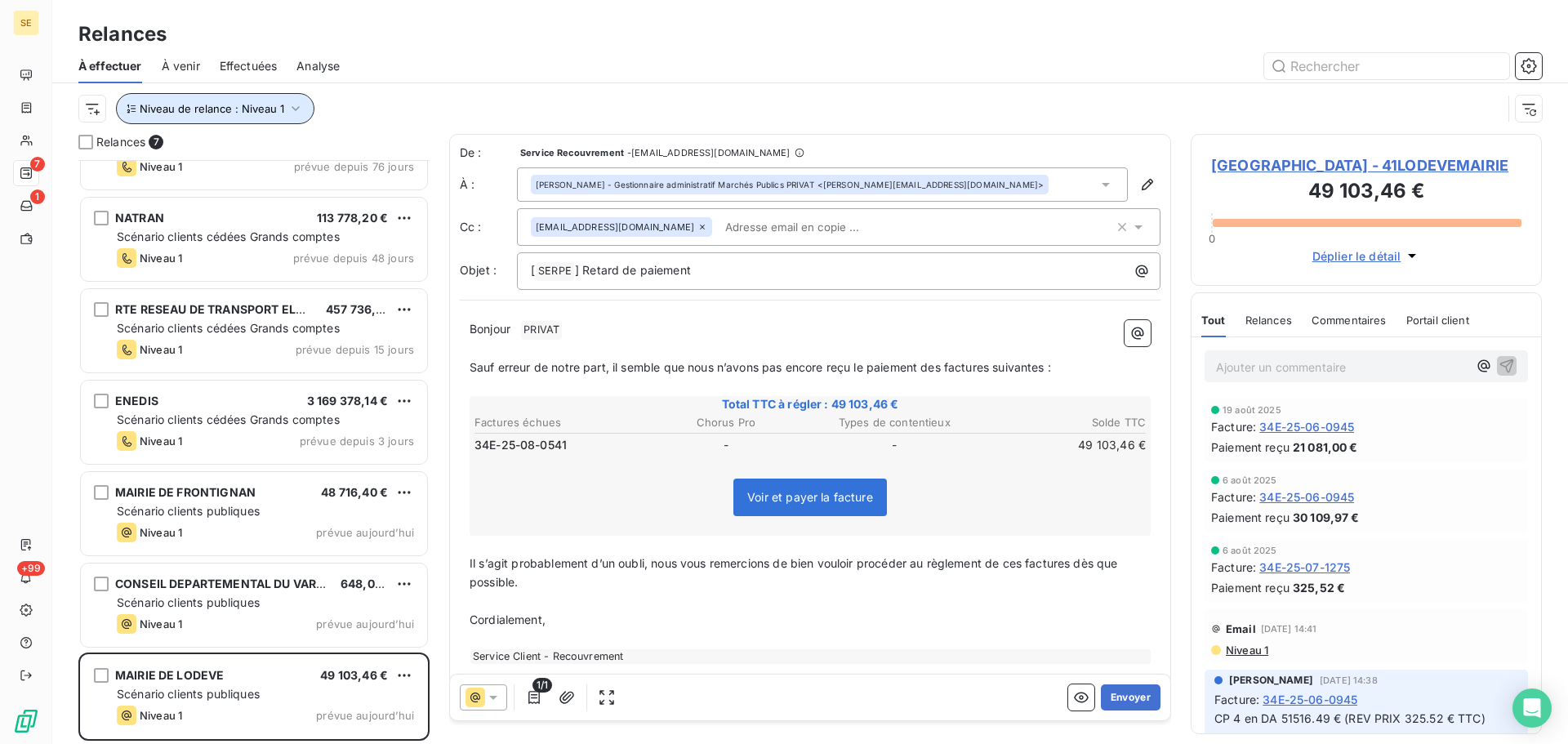
click at [290, 112] on icon "button" at bounding box center [296, 109] width 17 height 17
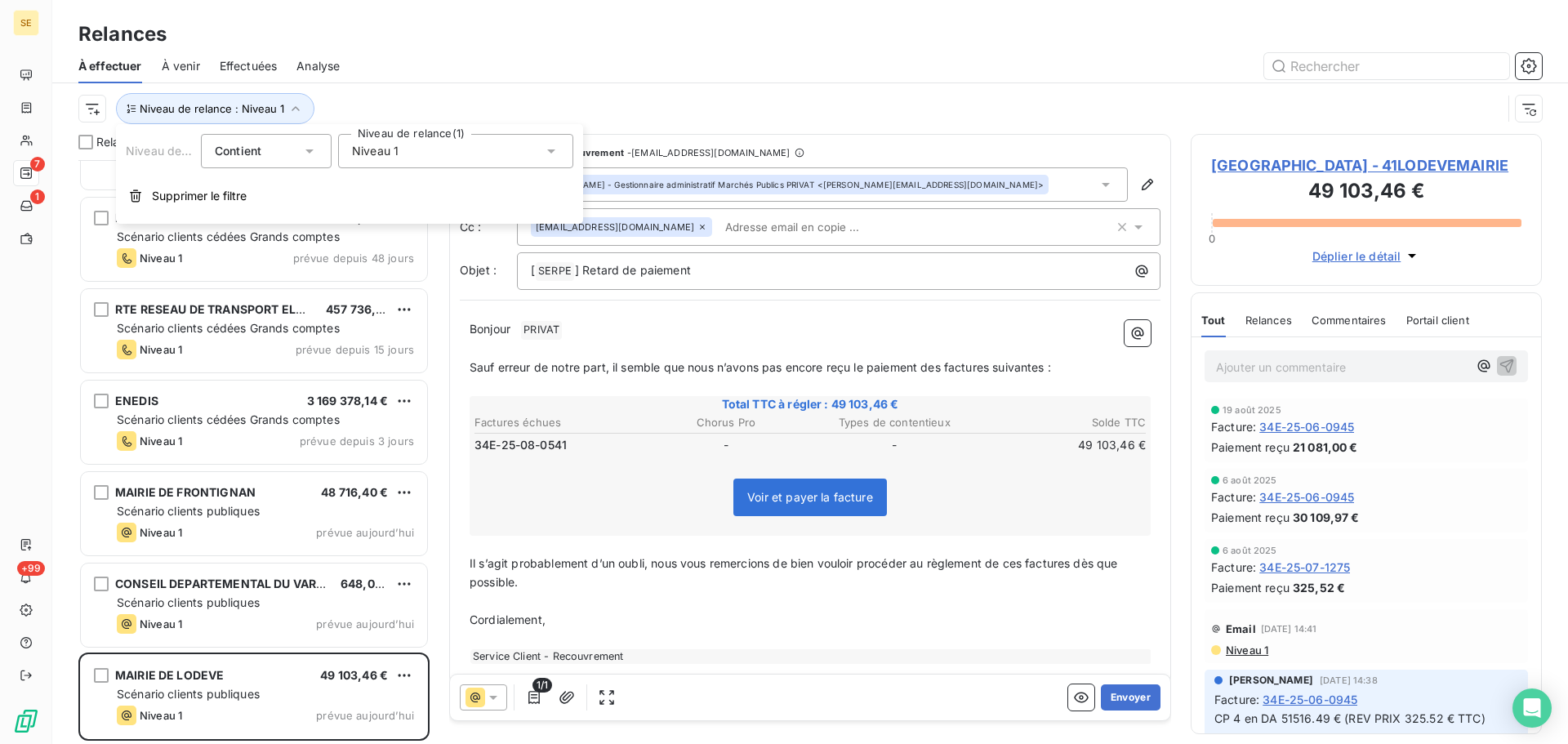
click at [407, 154] on div "Niveau 1" at bounding box center [455, 151] width 235 height 34
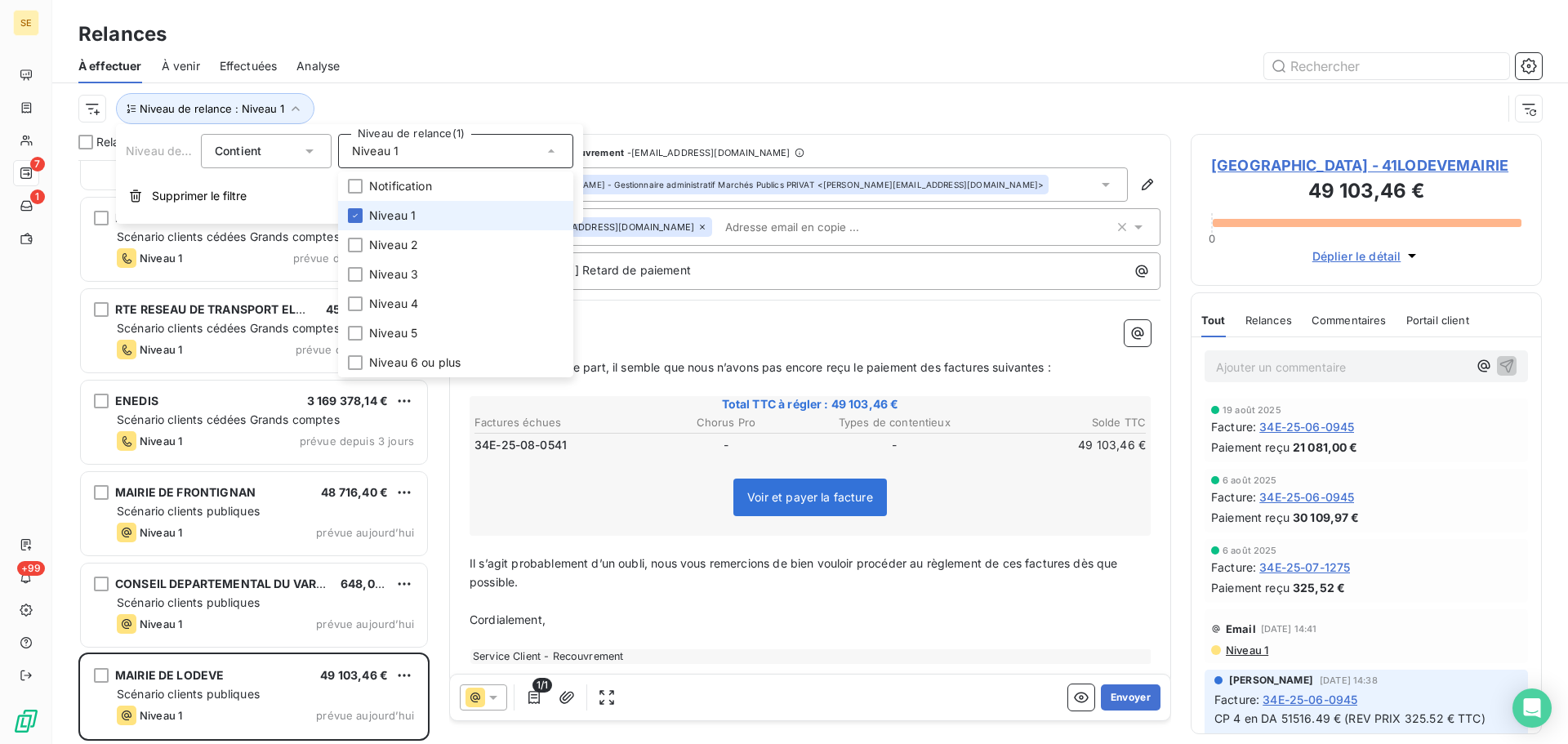
click at [399, 215] on span "Niveau 1" at bounding box center [392, 216] width 46 height 17
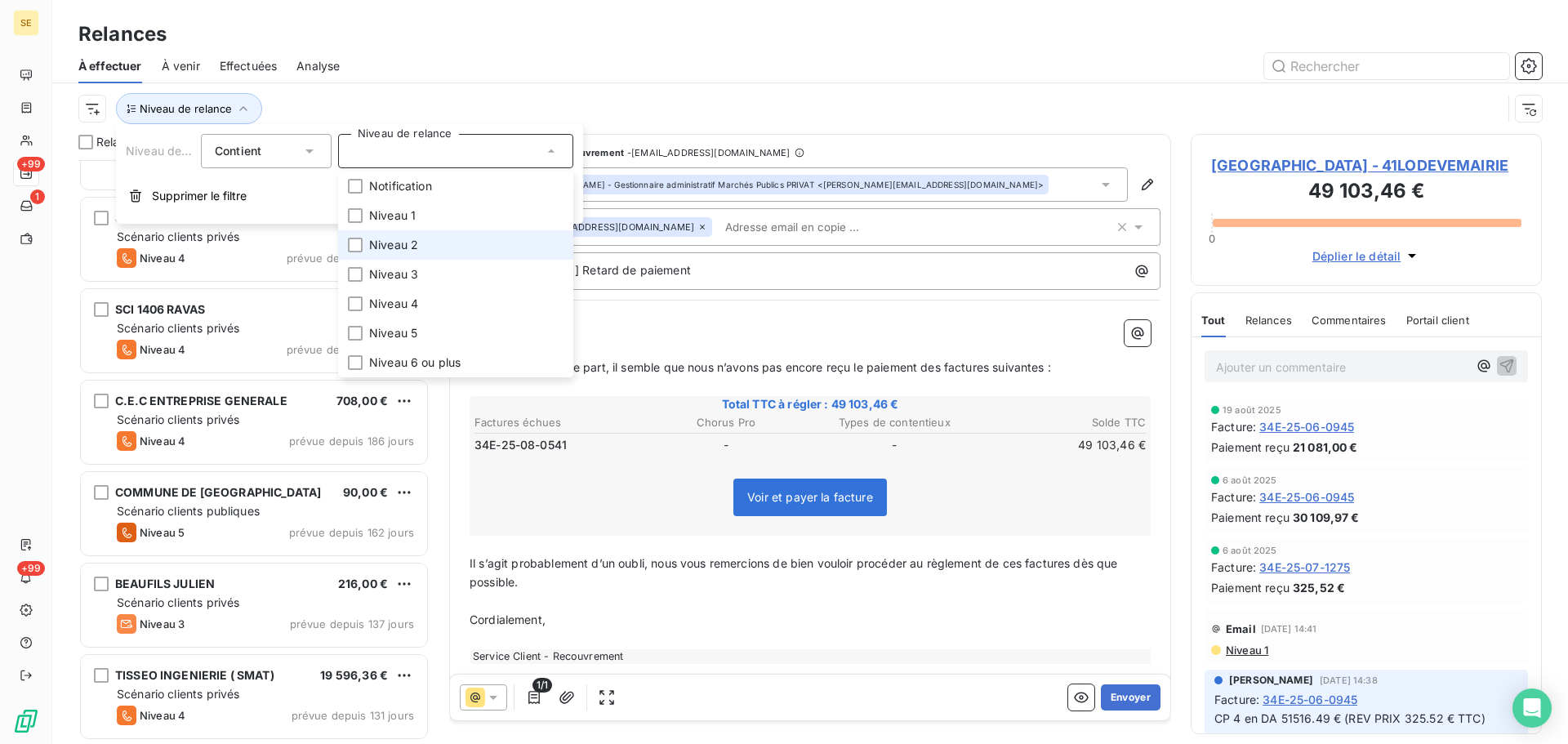
click at [395, 237] on span "Niveau 2" at bounding box center [393, 245] width 49 height 17
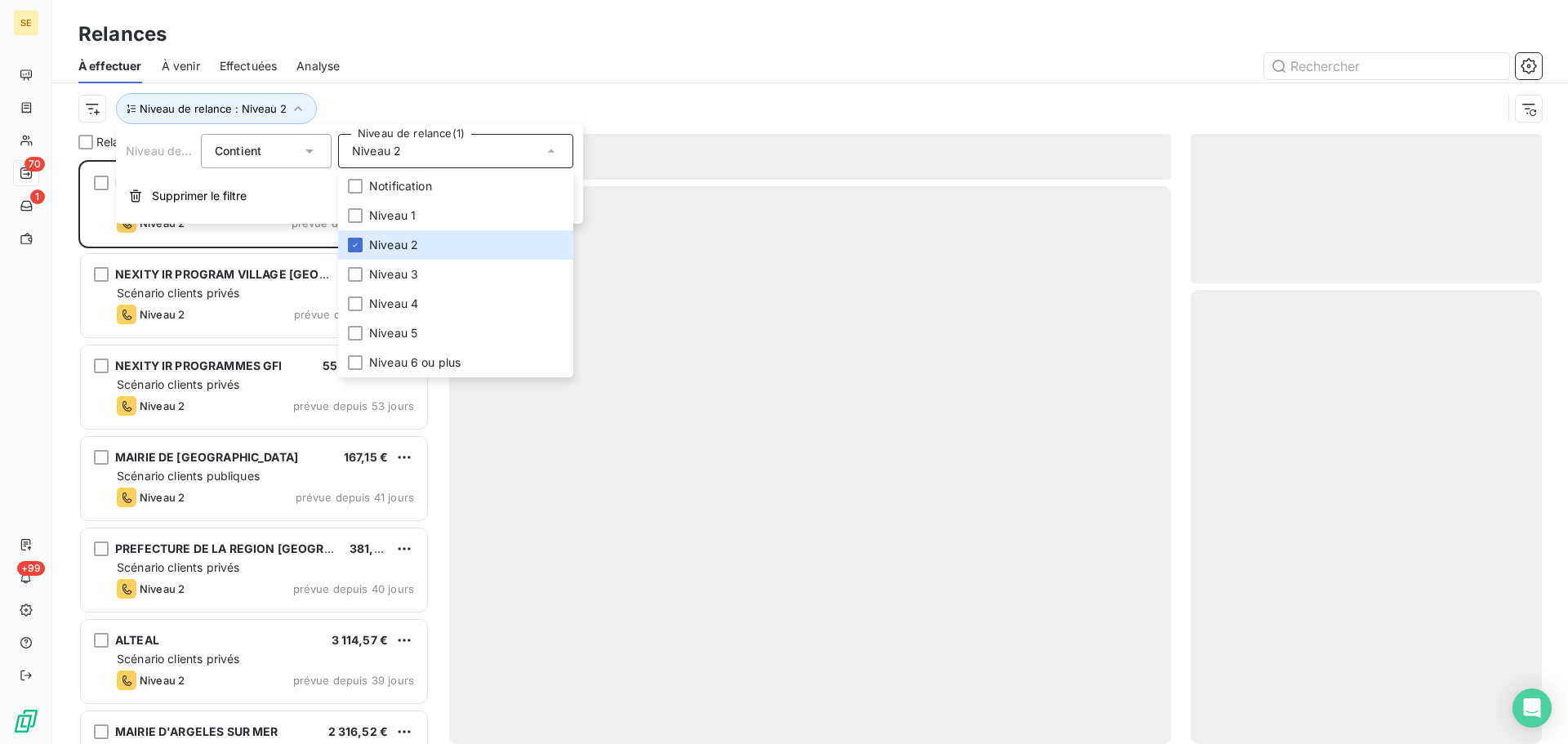
click at [428, 92] on div "Niveau de relance : Niveau 2" at bounding box center [810, 108] width 1463 height 51
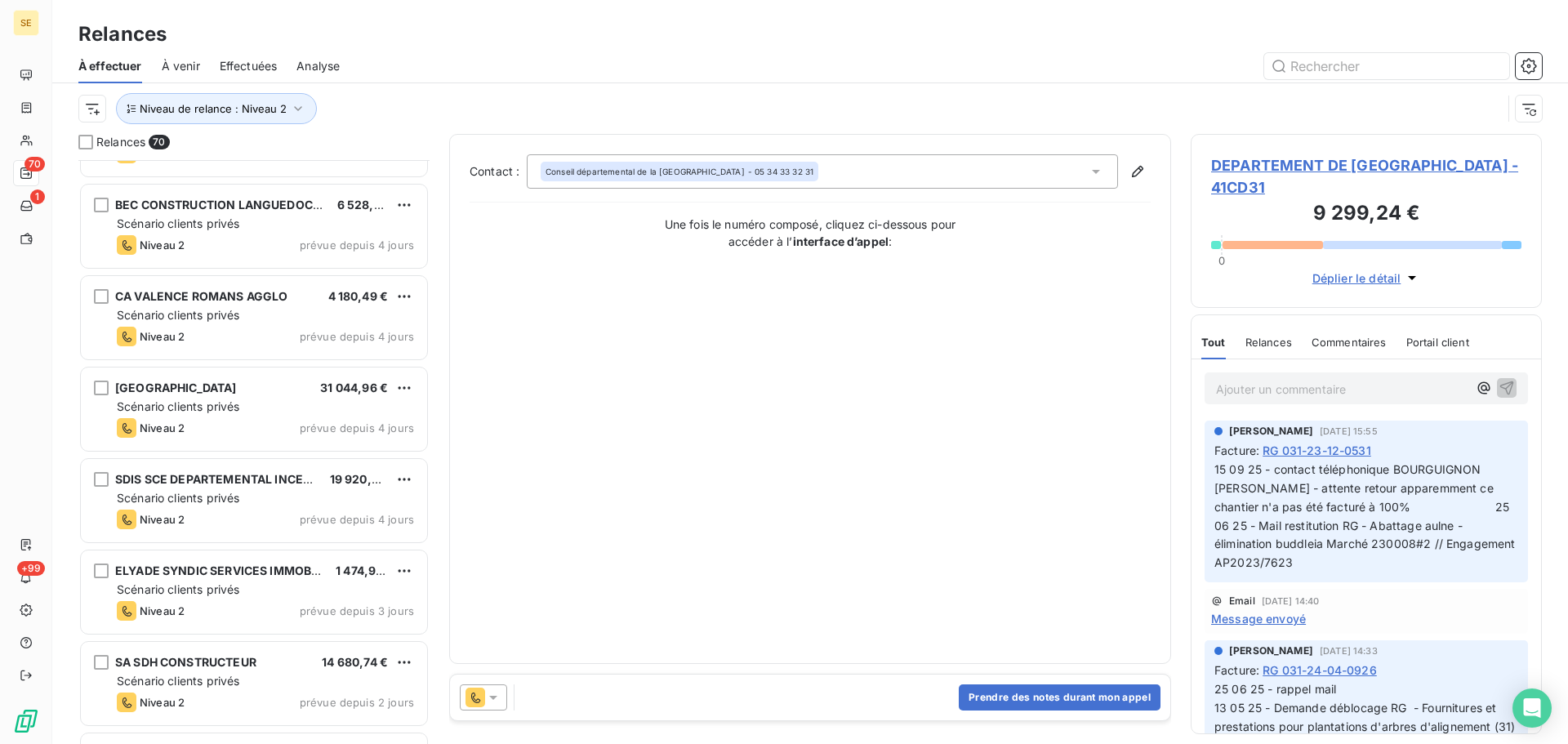
scroll to position [5822, 0]
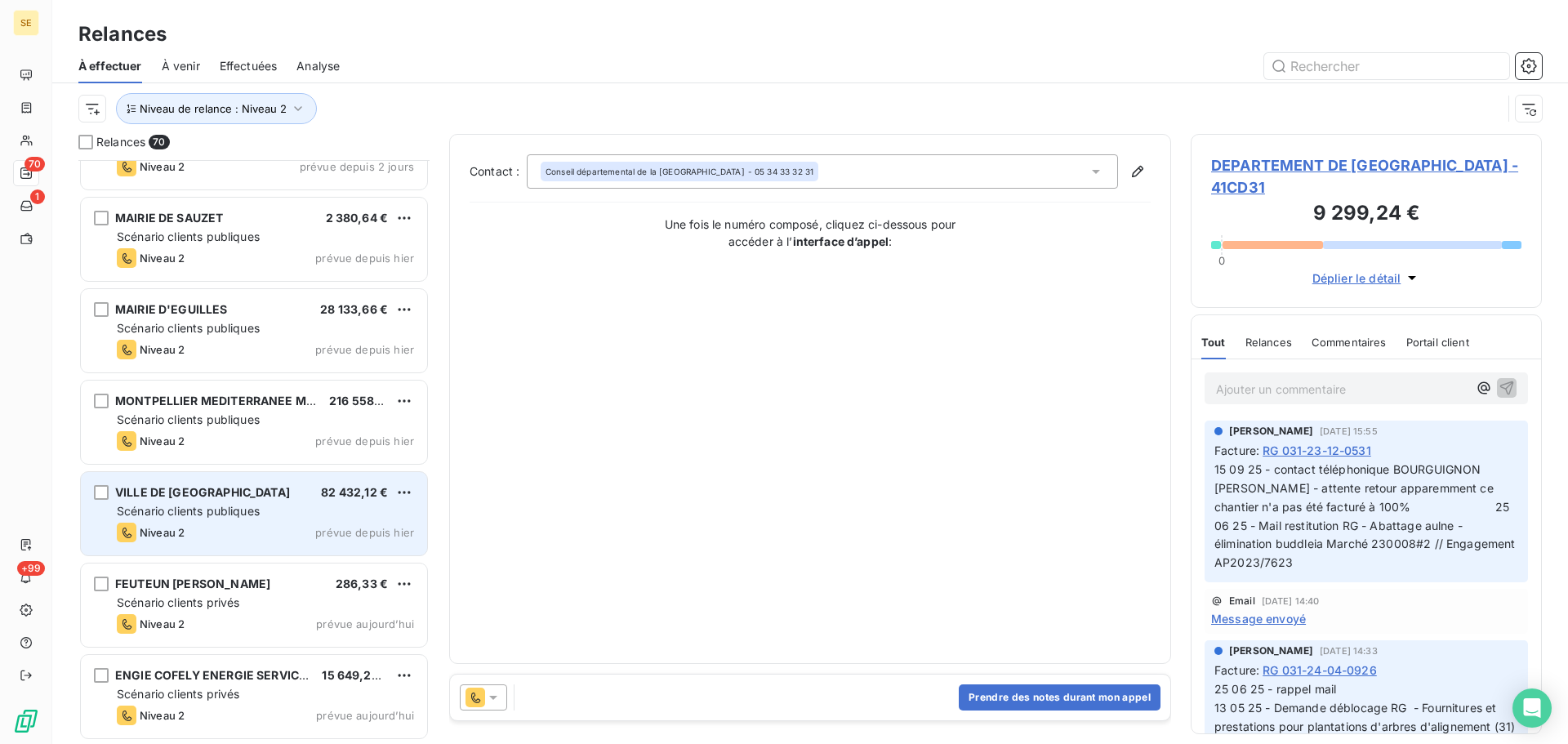
click at [338, 507] on div "Scénario clients publiques" at bounding box center [265, 512] width 297 height 17
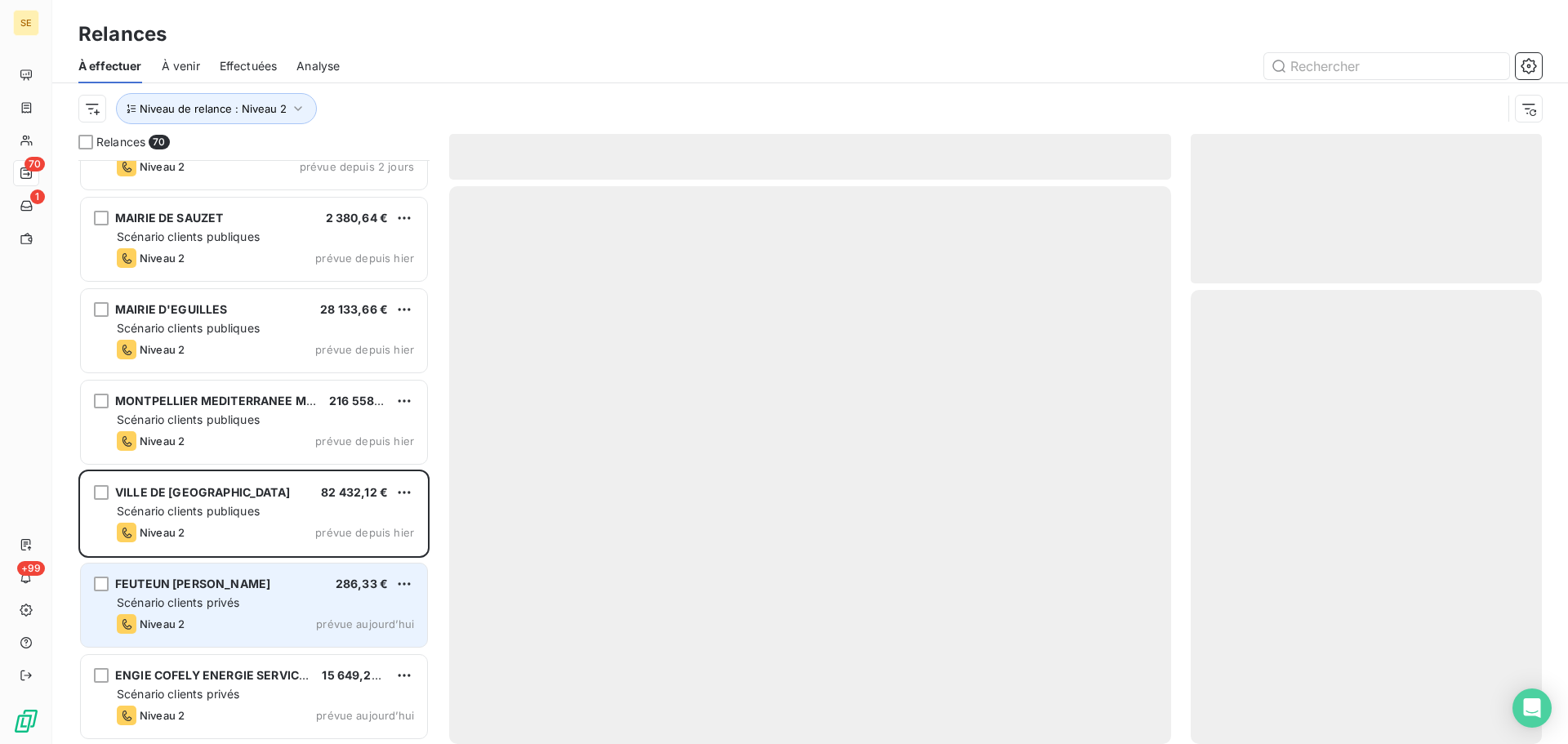
click at [303, 586] on div "FEUTEUN [PERSON_NAME] 286,33 €" at bounding box center [265, 584] width 297 height 15
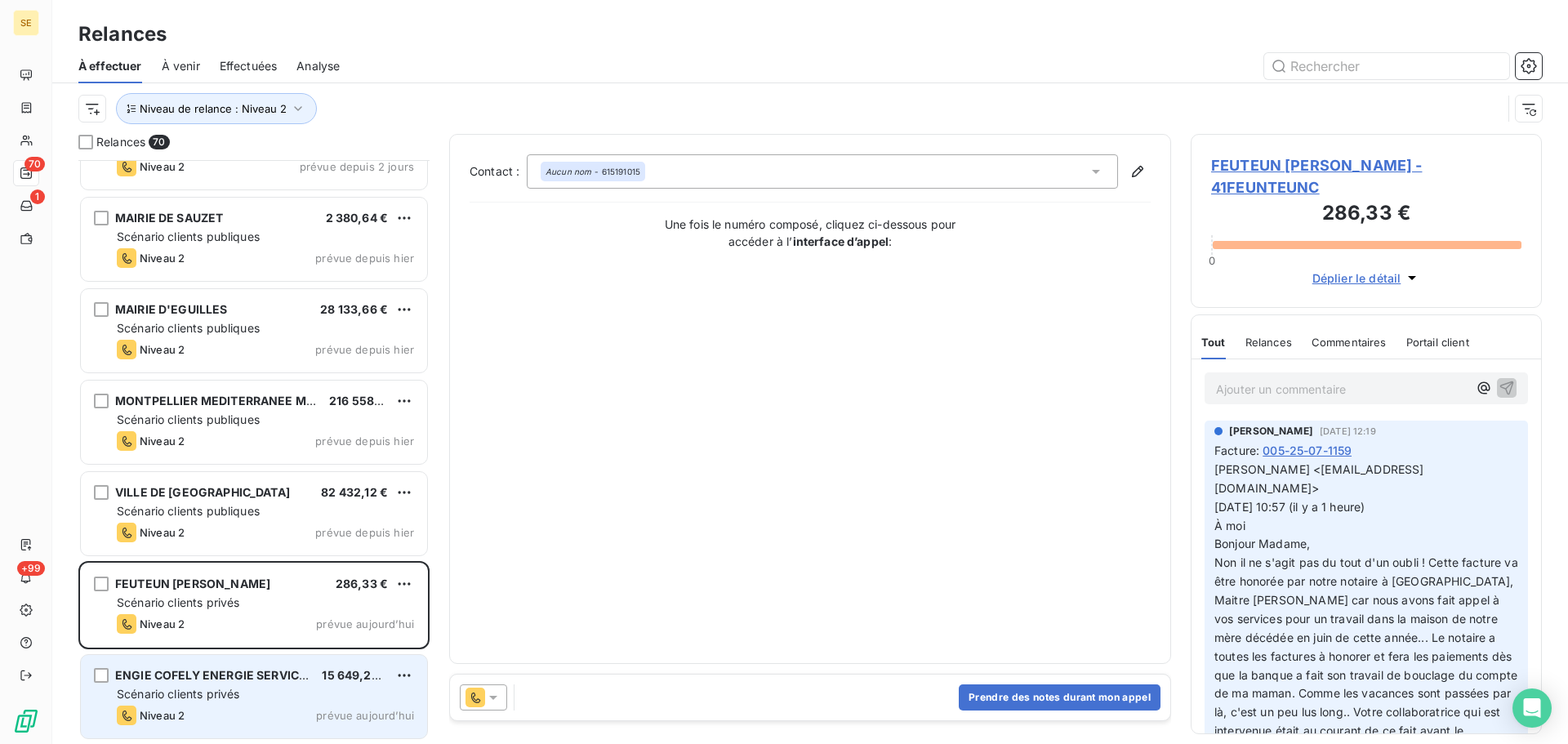
click at [257, 701] on div "Scénario clients privés" at bounding box center [265, 695] width 297 height 17
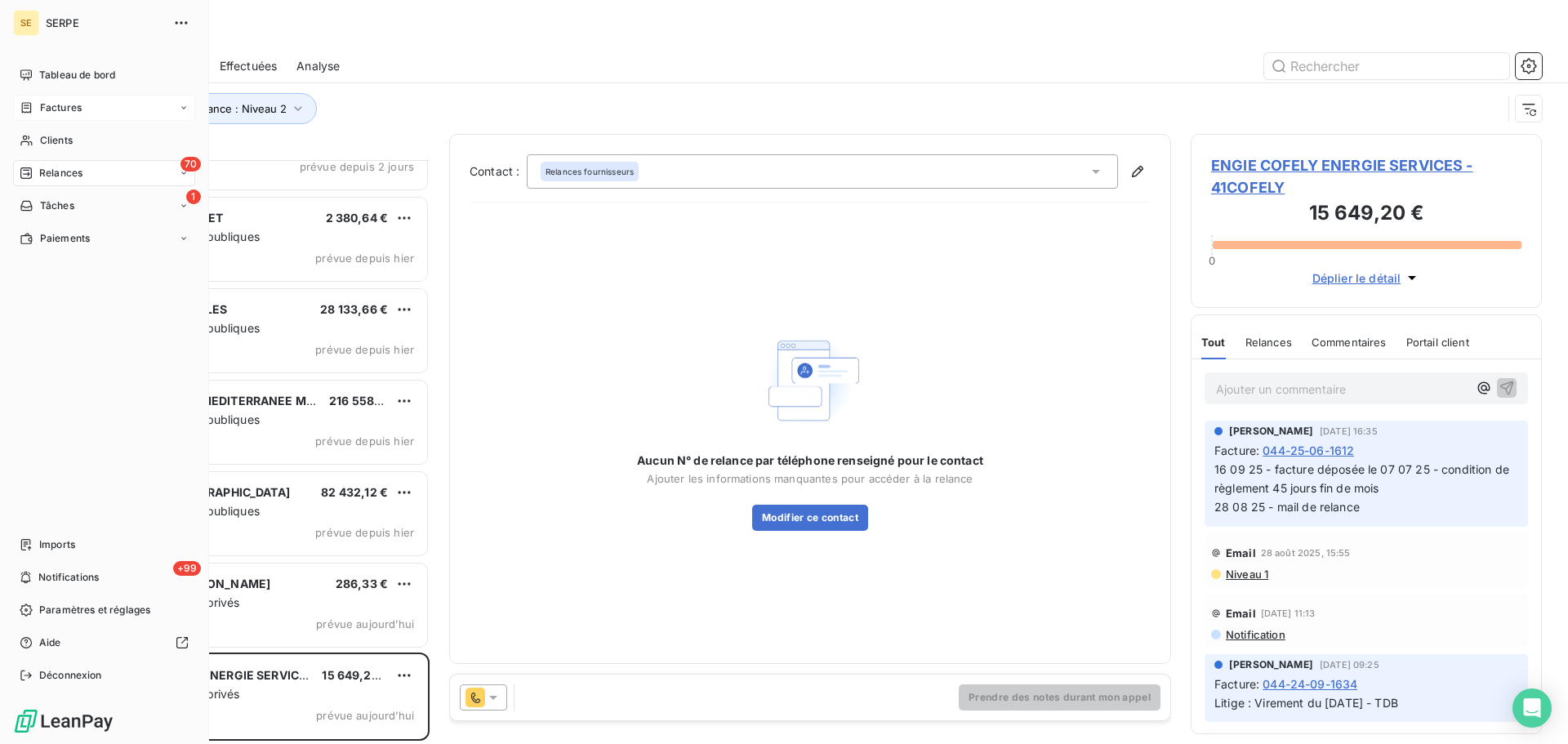
click at [51, 114] on span "Factures" at bounding box center [60, 108] width 42 height 15
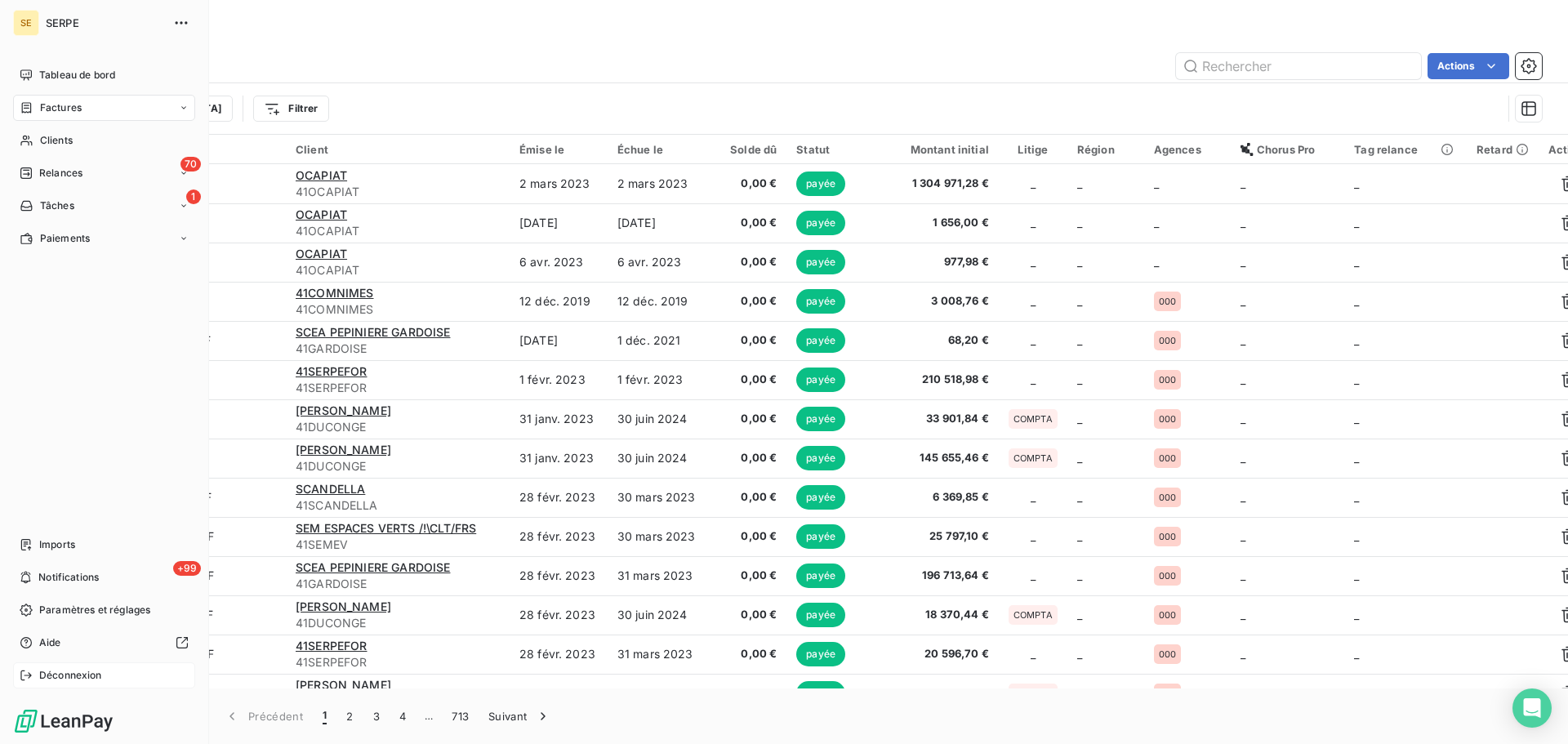
click at [43, 680] on span "Déconnexion" at bounding box center [70, 676] width 63 height 15
